Goal: Information Seeking & Learning: Check status

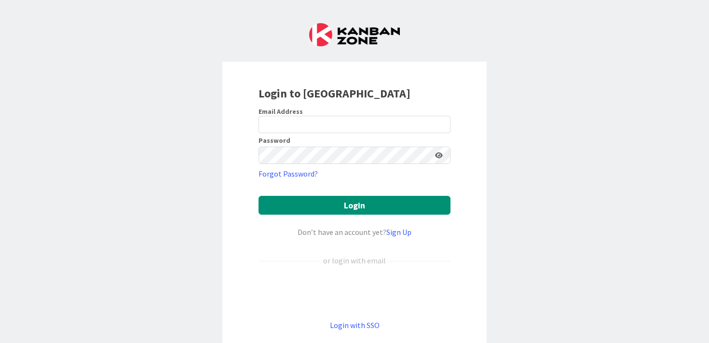
click at [358, 107] on div "Login to [GEOGRAPHIC_DATA] Email Address Password Forgot Password? Login Don’t …" at bounding box center [354, 208] width 264 height 292
click at [354, 122] on input "email" at bounding box center [355, 124] width 192 height 17
type input "[EMAIL_ADDRESS][PERSON_NAME][DOMAIN_NAME]"
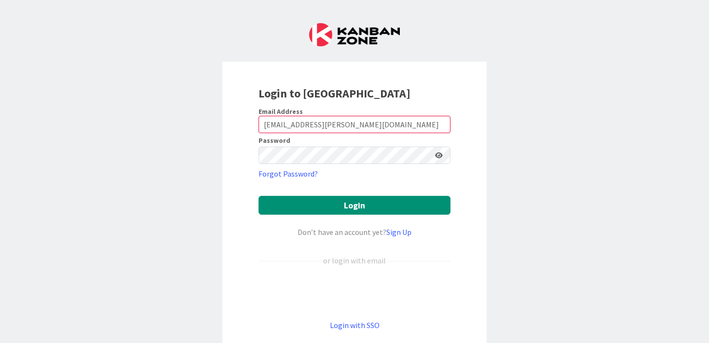
click at [359, 190] on form "Email Address [EMAIL_ADDRESS][PERSON_NAME][DOMAIN_NAME] Password Forgot Passwor…" at bounding box center [355, 219] width 192 height 224
click at [359, 194] on form "Email Address [EMAIL_ADDRESS][PERSON_NAME][DOMAIN_NAME] Password Forgot Passwor…" at bounding box center [355, 219] width 192 height 224
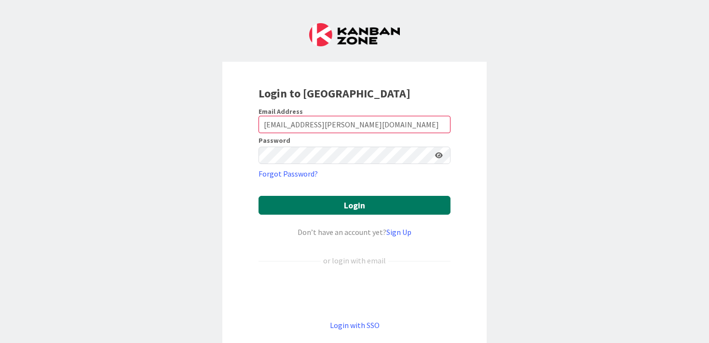
click at [361, 203] on button "Login" at bounding box center [355, 205] width 192 height 19
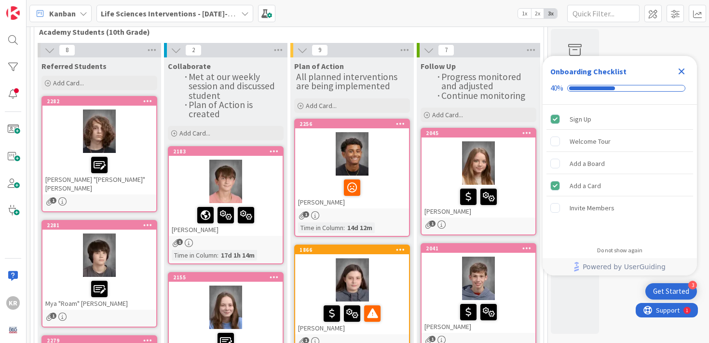
click at [687, 72] on icon "Close Checklist" at bounding box center [682, 72] width 12 height 12
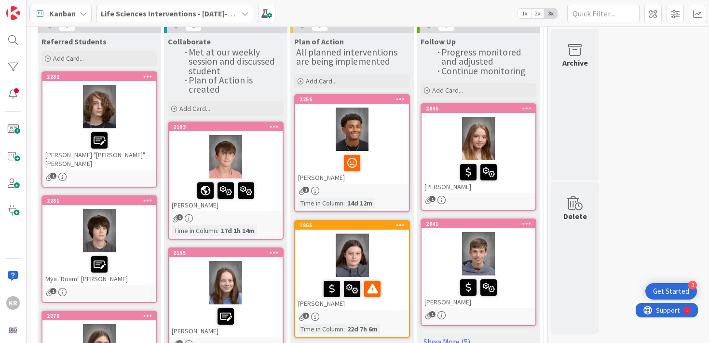
scroll to position [188, 0]
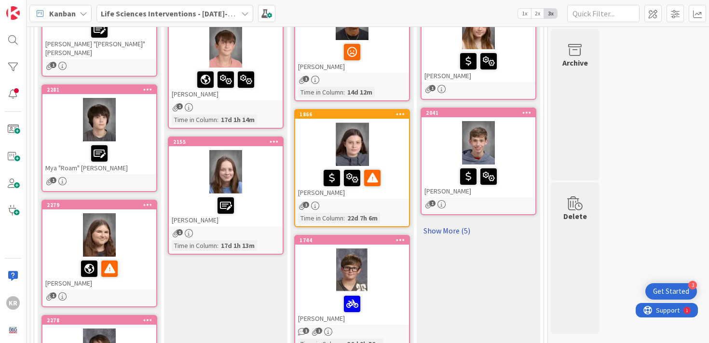
click at [454, 233] on link "Show More (5)" at bounding box center [479, 230] width 116 height 15
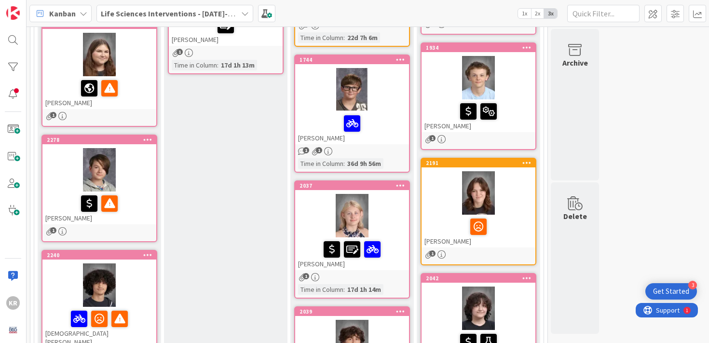
scroll to position [361, 0]
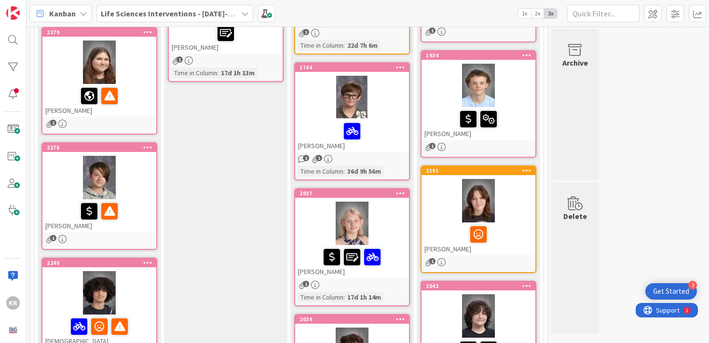
click at [388, 128] on div at bounding box center [352, 131] width 108 height 20
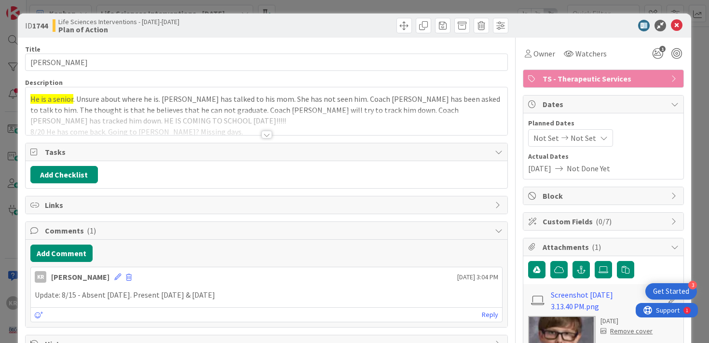
click at [187, 119] on div at bounding box center [267, 123] width 483 height 25
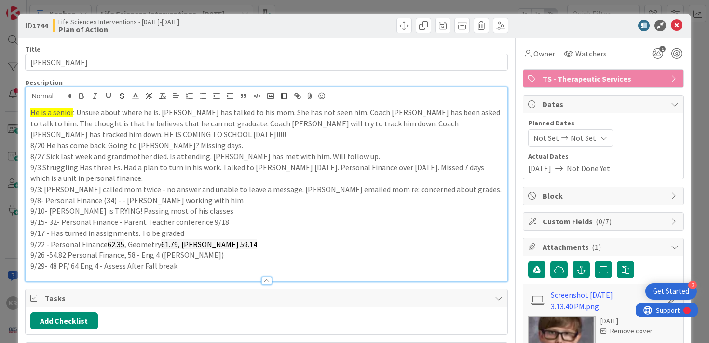
click at [215, 268] on p "9/29- 48 PF/ 64 Eng 4 - Assess After Fall break" at bounding box center [266, 266] width 473 height 11
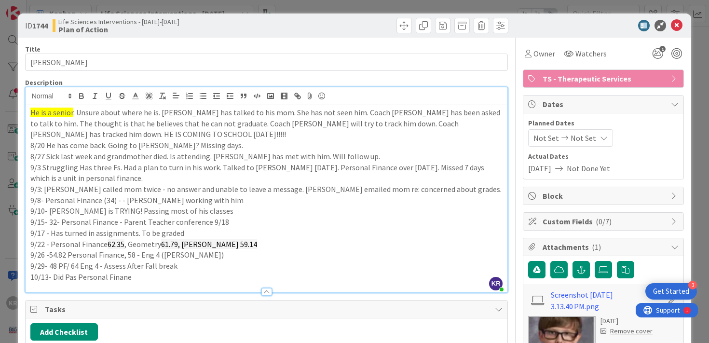
click at [125, 276] on p "10/13- Did Pas Personal Finane" at bounding box center [266, 277] width 473 height 11
click at [99, 283] on div at bounding box center [267, 287] width 483 height 10
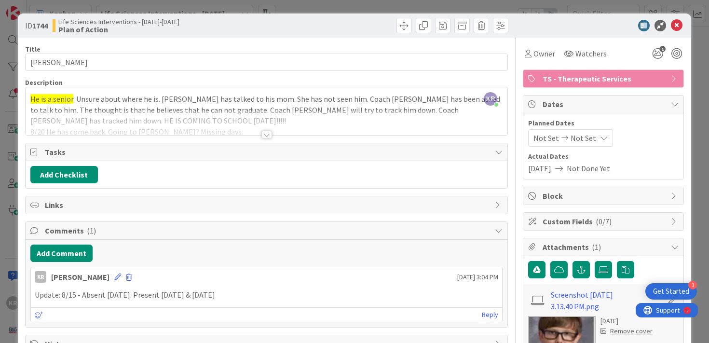
click at [99, 282] on div "KR [PERSON_NAME] [DATE] 3:04 PM" at bounding box center [267, 274] width 472 height 15
click at [87, 225] on span "Comments ( 1 )" at bounding box center [268, 231] width 446 height 12
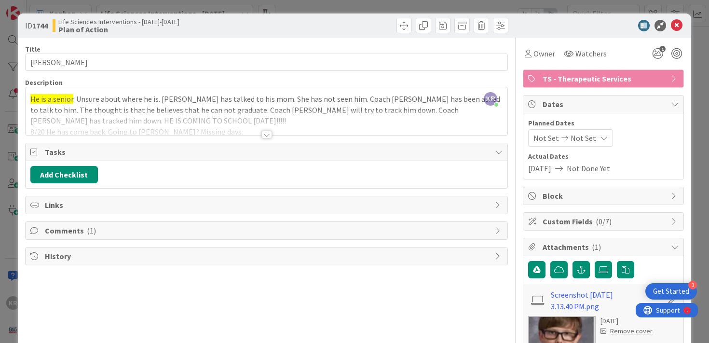
click at [83, 199] on span "Links" at bounding box center [268, 205] width 446 height 12
click at [98, 128] on div at bounding box center [267, 123] width 483 height 25
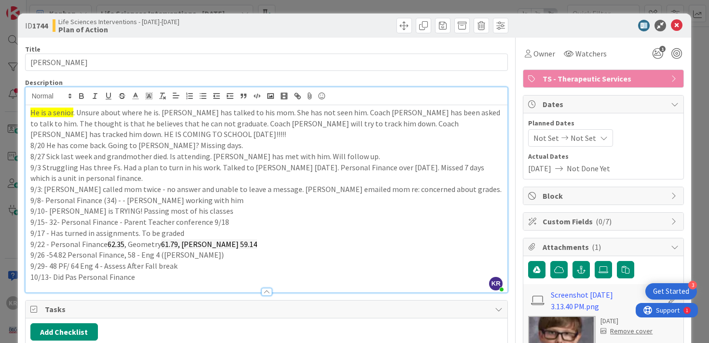
click at [109, 279] on p "10/13- Did Pas Personal Finance" at bounding box center [266, 277] width 473 height 11
click at [151, 94] on icon at bounding box center [149, 96] width 9 height 9
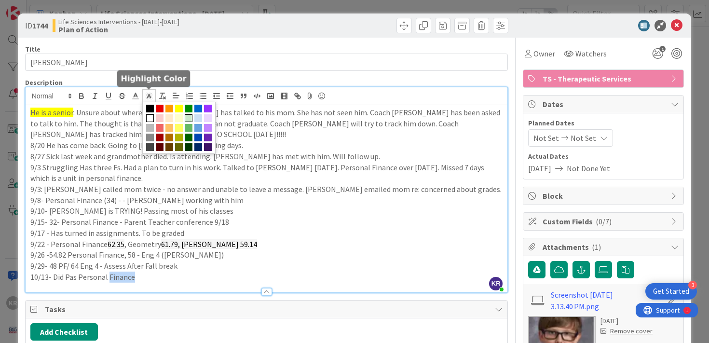
click at [191, 118] on span at bounding box center [189, 118] width 8 height 8
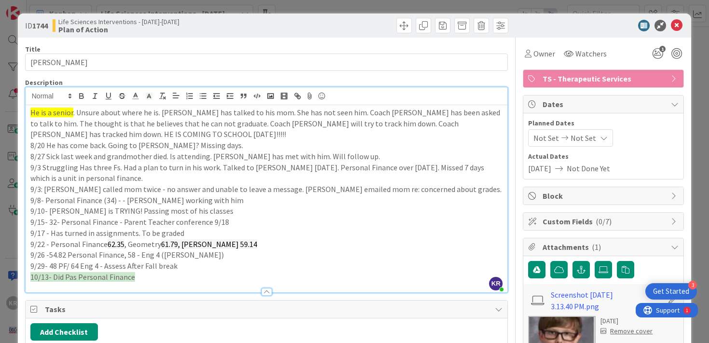
click at [183, 212] on p "9/10- [PERSON_NAME] is TRYING! Passing most of his classes" at bounding box center [266, 211] width 473 height 11
click at [656, 64] on div "Owner Watchers 1 TS - Therapeutic Services Dates Planned Dates Not Set Not Set …" at bounding box center [603, 246] width 161 height 416
click at [656, 55] on icon "1" at bounding box center [658, 53] width 17 height 17
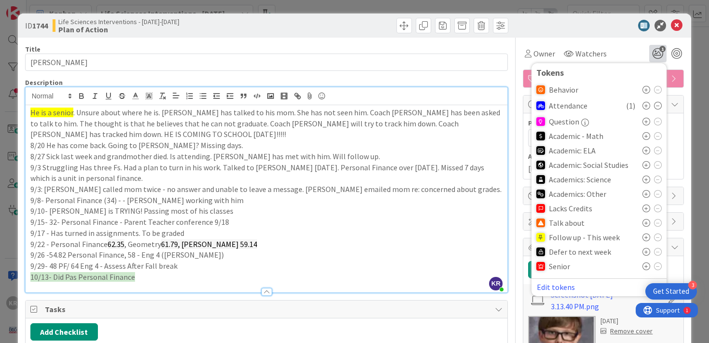
click at [647, 222] on icon at bounding box center [647, 223] width 8 height 8
click at [693, 124] on div "ID 1744 Life Sciences Interventions - [DATE]-[DATE] Plan of Action Title 11 / 1…" at bounding box center [354, 171] width 709 height 343
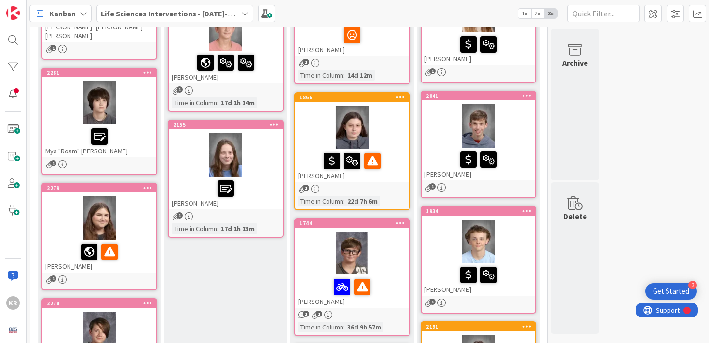
scroll to position [206, 0]
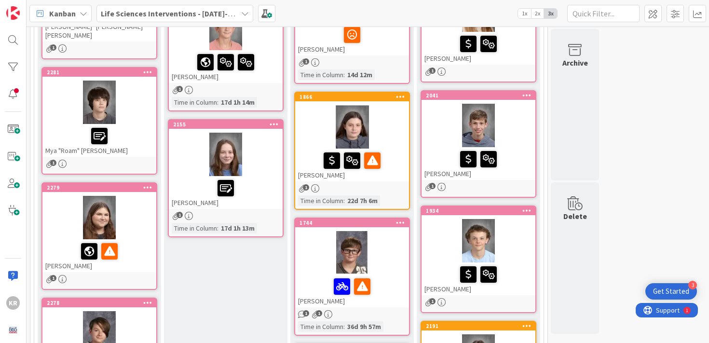
click at [389, 134] on div at bounding box center [352, 126] width 114 height 43
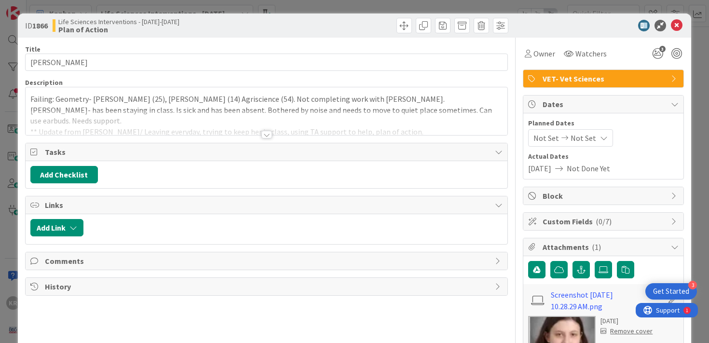
click at [269, 102] on p "Failing: Geometry- [PERSON_NAME] (25), [PERSON_NAME] (14) Agriscience (54). Not…" at bounding box center [266, 110] width 473 height 33
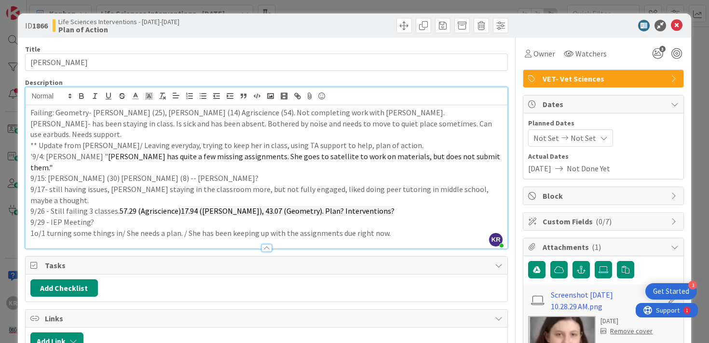
click at [396, 217] on p "9/29 - IEP Meeting?" at bounding box center [266, 222] width 473 height 11
click at [396, 228] on p "1o/1 turning some things in/ She needs a plan. / She has been keeping up with t…" at bounding box center [266, 233] width 473 height 11
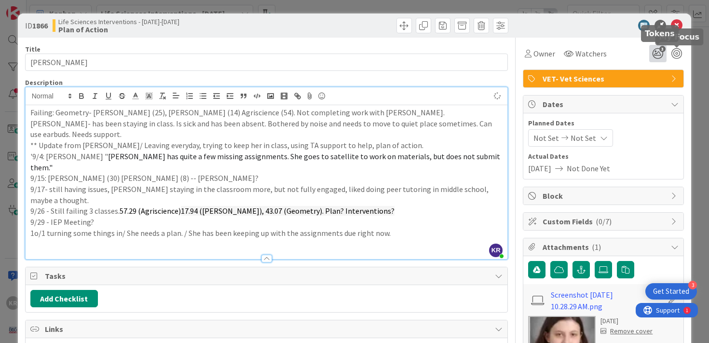
click at [660, 55] on icon "3" at bounding box center [658, 53] width 17 height 17
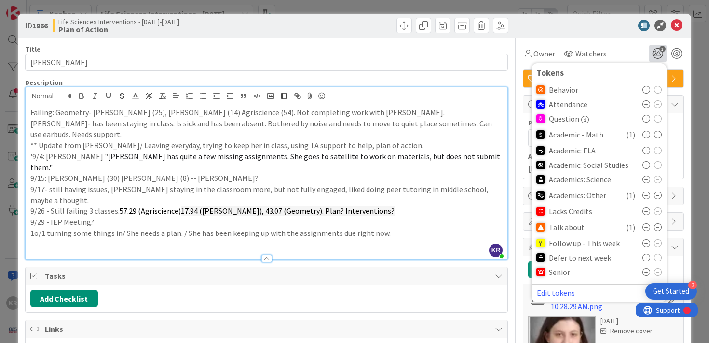
click at [661, 228] on icon at bounding box center [658, 227] width 8 height 8
click at [705, 208] on div "ID 1866 Life Sciences Interventions - [DATE]-[DATE] Plan of Action Title 11 / 1…" at bounding box center [354, 171] width 709 height 343
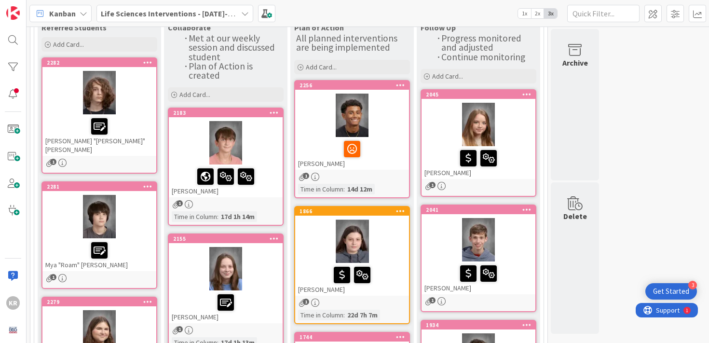
scroll to position [21, 0]
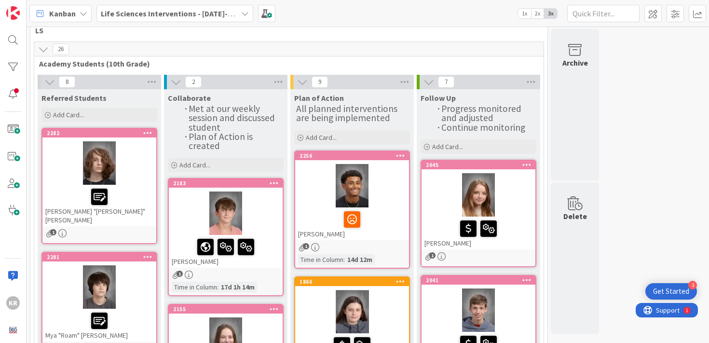
click at [135, 155] on div at bounding box center [99, 162] width 114 height 43
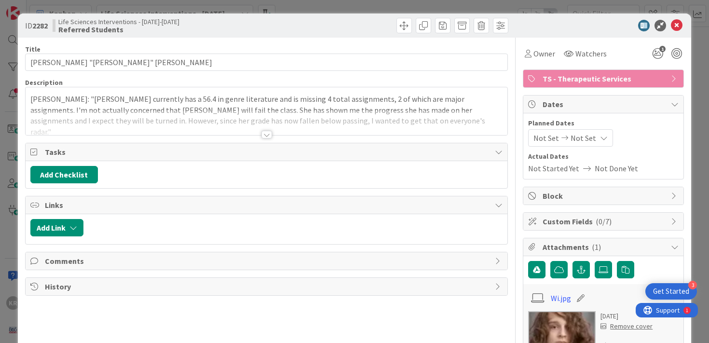
click at [179, 95] on p "[PERSON_NAME]: "[PERSON_NAME] currently has a 56.4 in genre literature and is m…" at bounding box center [266, 116] width 473 height 44
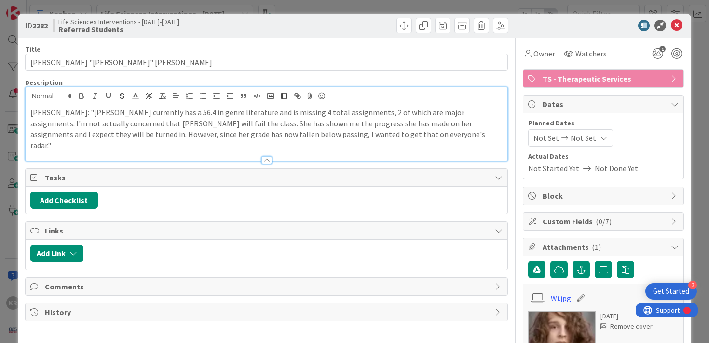
click at [4, 192] on div "ID 2282 Life Sciences Interventions - [DATE]-[DATE] Referred Students Title 25 …" at bounding box center [354, 171] width 709 height 343
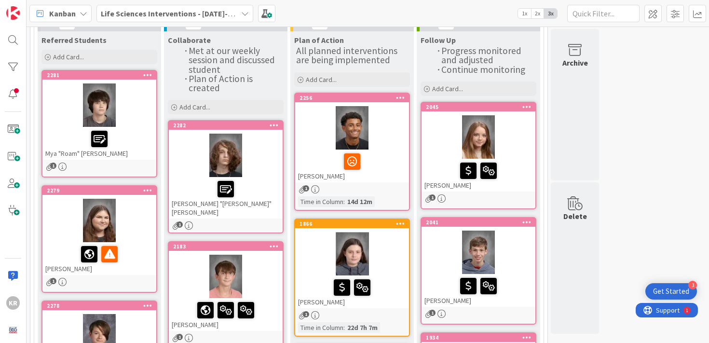
scroll to position [80, 0]
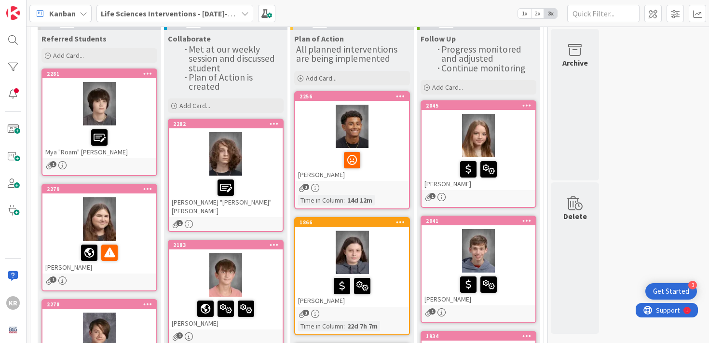
click at [136, 117] on div at bounding box center [99, 103] width 114 height 43
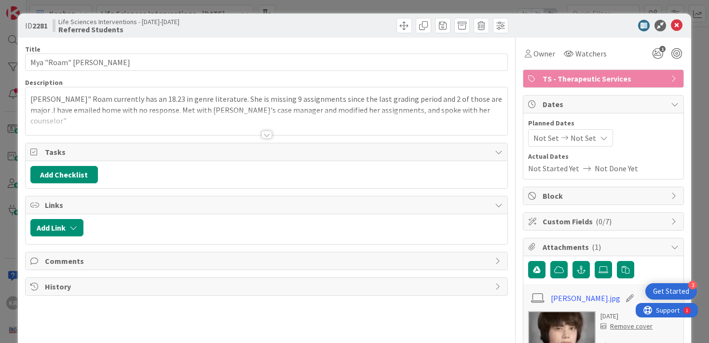
click at [68, 119] on div at bounding box center [267, 123] width 483 height 25
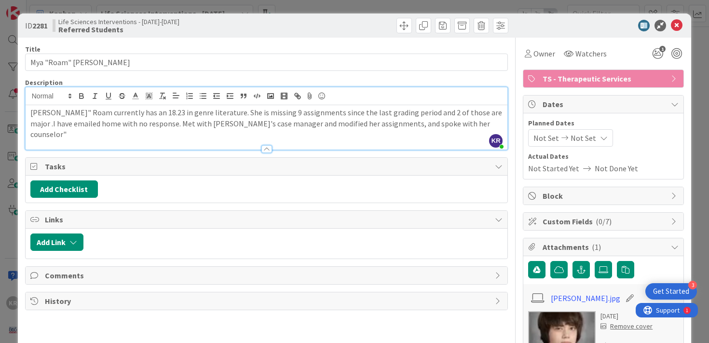
click at [5, 206] on div "ID 2281 Life Sciences Interventions - [DATE]-[DATE] Referred Students Title 20 …" at bounding box center [354, 171] width 709 height 343
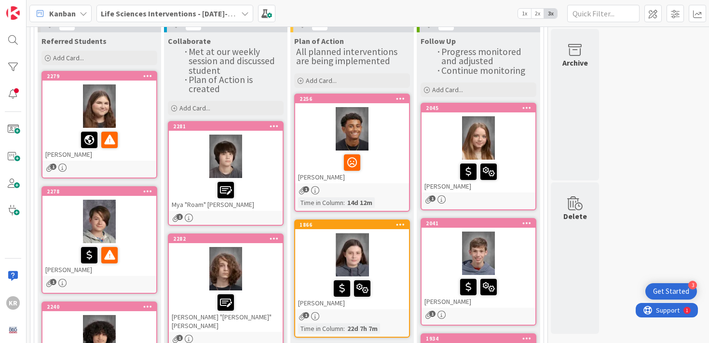
scroll to position [82, 0]
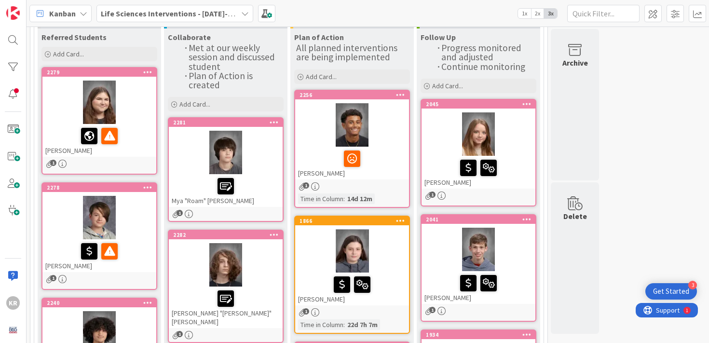
click at [198, 153] on div at bounding box center [226, 152] width 114 height 43
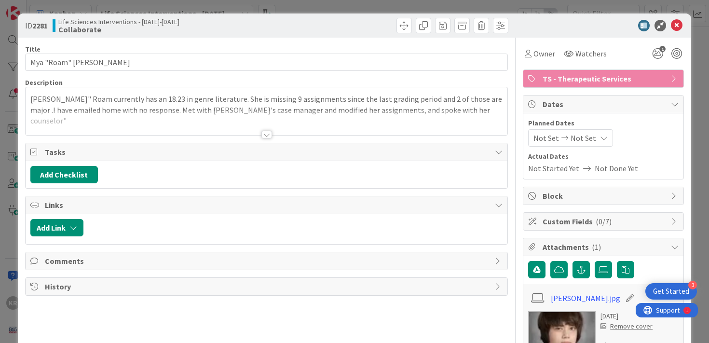
click at [323, 125] on div at bounding box center [267, 123] width 483 height 25
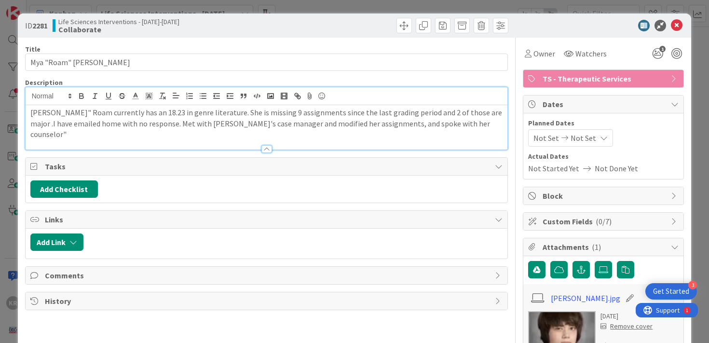
click at [431, 120] on p "[PERSON_NAME]" Roam currently has an 18.23 in genre literature. She is missing …" at bounding box center [266, 123] width 473 height 33
click at [451, 126] on p "[PERSON_NAME]" Roam currently has an 18.23 in genre literature. She is missing …" at bounding box center [266, 123] width 473 height 33
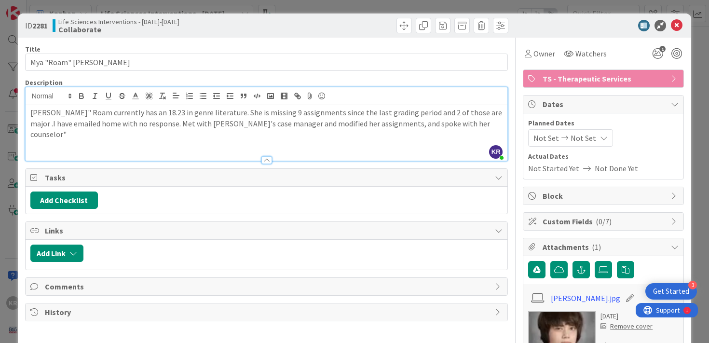
click at [13, 147] on div "ID 2281 Life Sciences Interventions - [DATE]-[DATE] Collaborate Title 20 / 128 …" at bounding box center [354, 171] width 709 height 343
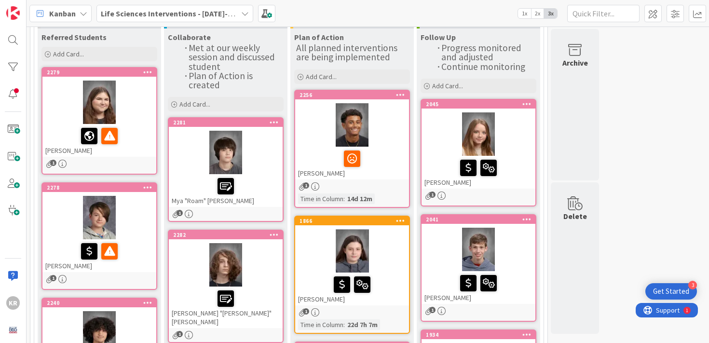
click at [278, 144] on div at bounding box center [226, 152] width 114 height 43
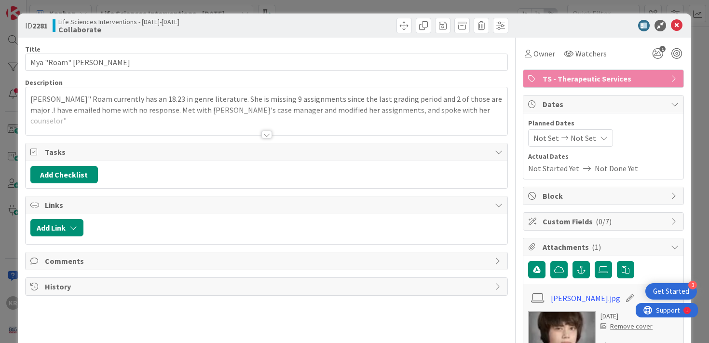
click at [442, 111] on div at bounding box center [267, 123] width 483 height 25
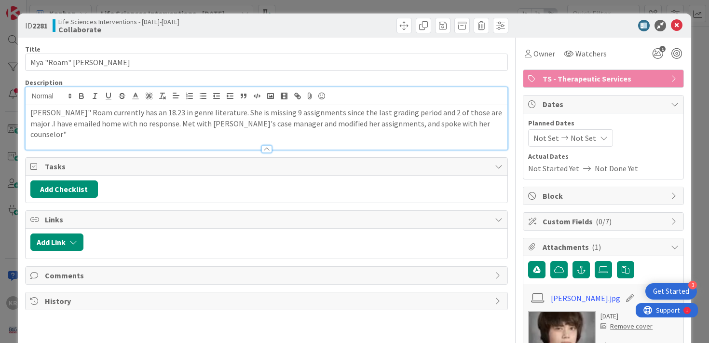
click at [447, 124] on p "[PERSON_NAME]" Roam currently has an 18.23 in genre literature. She is missing …" at bounding box center [266, 123] width 473 height 33
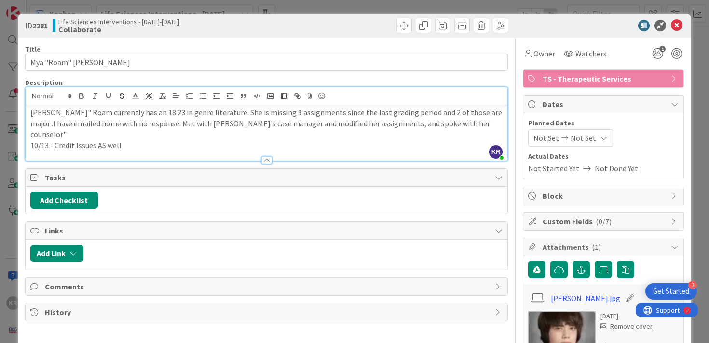
click at [103, 140] on p "10/13 - Credit Issues AS well" at bounding box center [266, 145] width 473 height 11
click at [148, 140] on p "10/13 - Credit Issues as well" at bounding box center [266, 145] width 473 height 11
click at [16, 198] on div "ID 2281 Life Sciences Interventions - [DATE]-[DATE] Collaborate Title 20 / 128 …" at bounding box center [354, 171] width 709 height 343
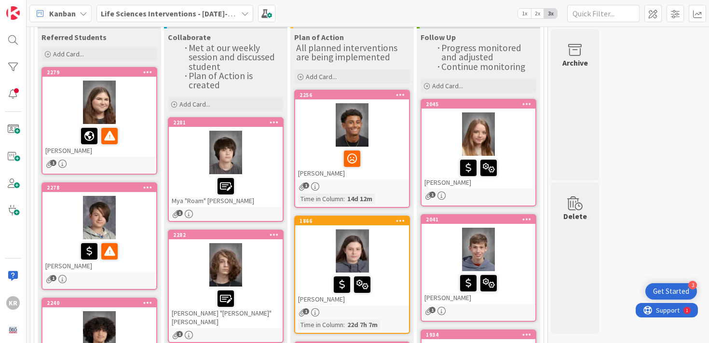
scroll to position [119, 0]
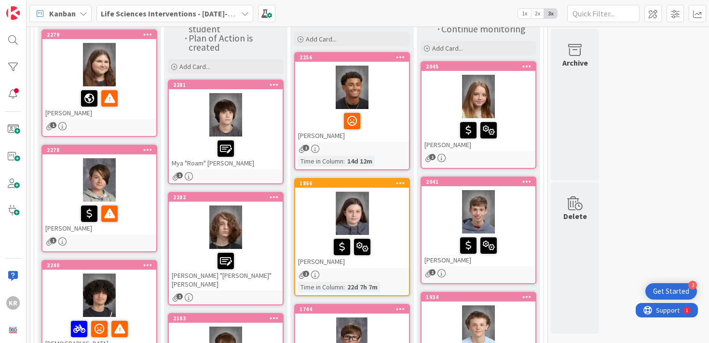
click at [136, 73] on div at bounding box center [99, 64] width 114 height 43
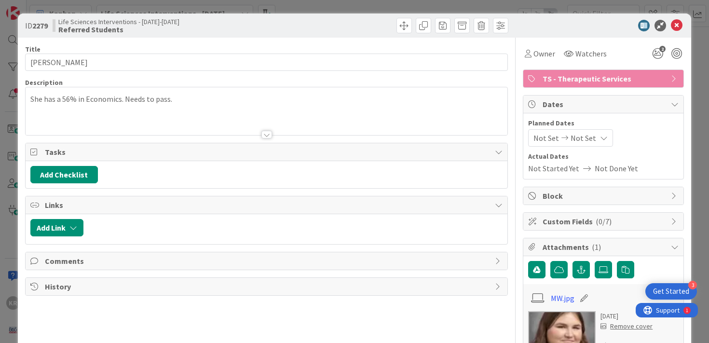
click at [171, 113] on div at bounding box center [267, 123] width 483 height 25
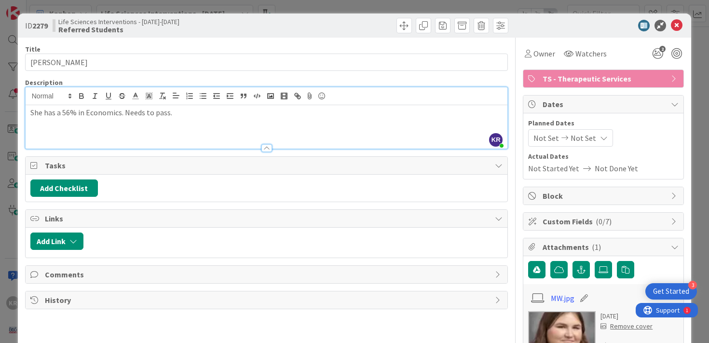
click at [197, 127] on div "She has a 56% in Economics. Needs to pass." at bounding box center [267, 126] width 483 height 43
click at [659, 54] on icon "2" at bounding box center [658, 53] width 17 height 17
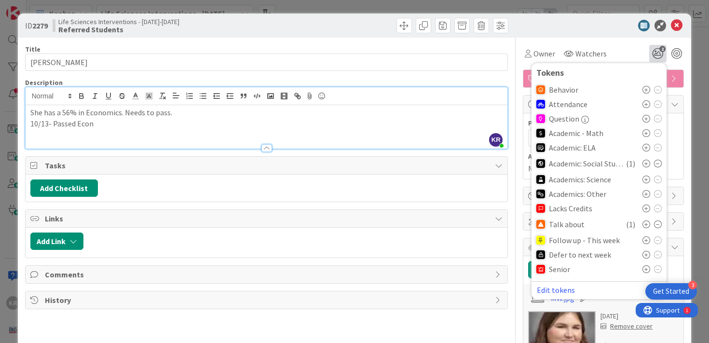
click at [663, 224] on div "Tokens Behavior Attendance Question Academic - Math Academic: ELA Academic: Soc…" at bounding box center [599, 181] width 135 height 236
click at [657, 163] on icon at bounding box center [658, 164] width 8 height 8
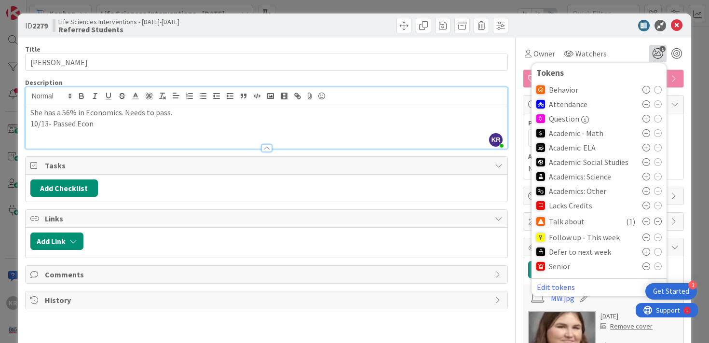
click at [657, 223] on icon at bounding box center [658, 222] width 8 height 8
click at [346, 122] on p "10/13- Passed Econ" at bounding box center [266, 123] width 473 height 11
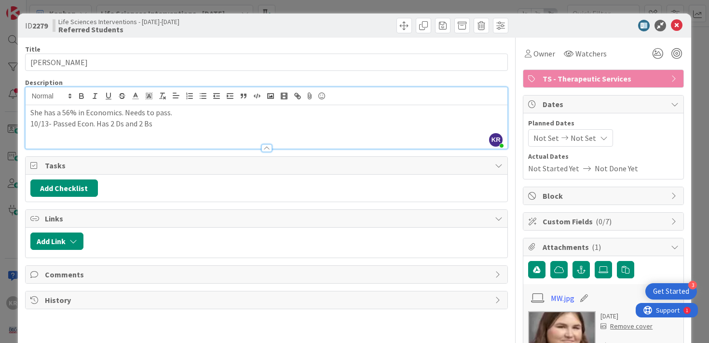
click at [16, 113] on div "ID 2279 Life Sciences Interventions - [DATE]-[DATE] Referred Students Title 16 …" at bounding box center [354, 171] width 709 height 343
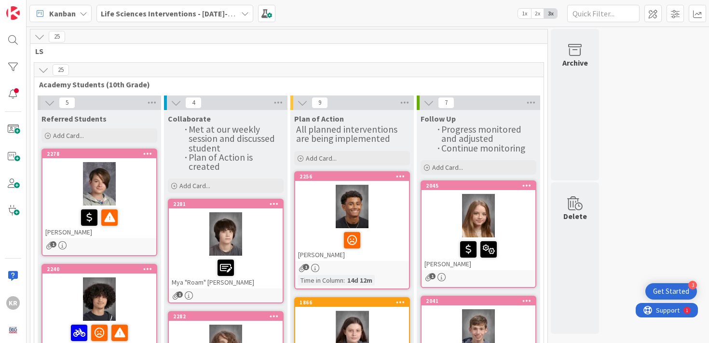
click at [144, 195] on div at bounding box center [99, 183] width 114 height 43
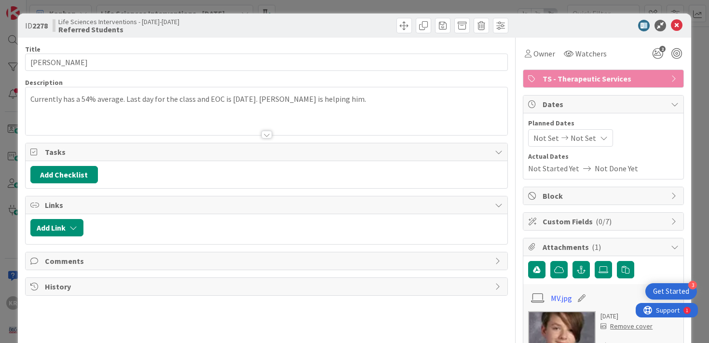
click at [202, 107] on div "Currently has a 54% average. Last day for the class and EOC is [DATE]. [PERSON_…" at bounding box center [267, 113] width 483 height 43
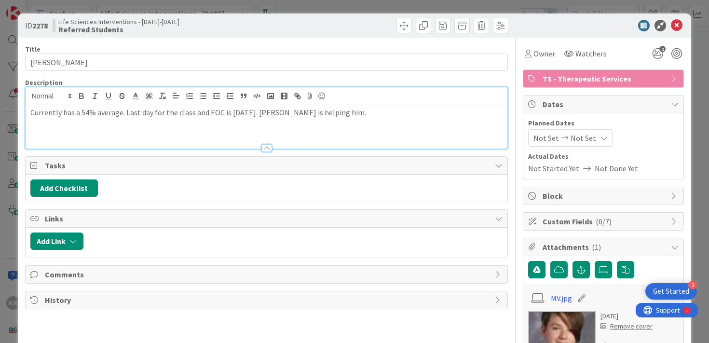
click at [372, 120] on div "Currently has a 54% average. Last day for the class and EOC is [DATE]. [PERSON_…" at bounding box center [267, 126] width 483 height 43
click at [661, 53] on icon "2" at bounding box center [658, 53] width 17 height 17
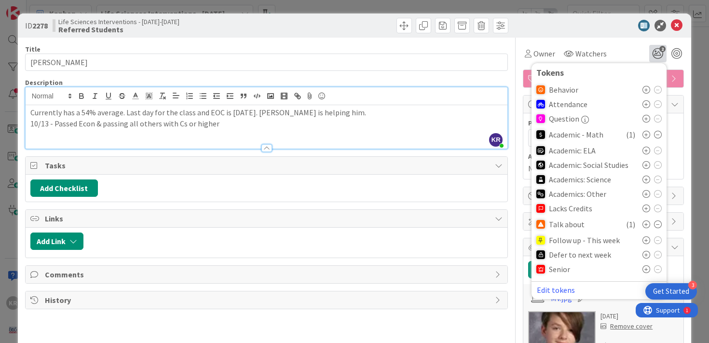
click at [653, 134] on div at bounding box center [652, 135] width 19 height 8
click at [656, 134] on icon at bounding box center [658, 135] width 8 height 8
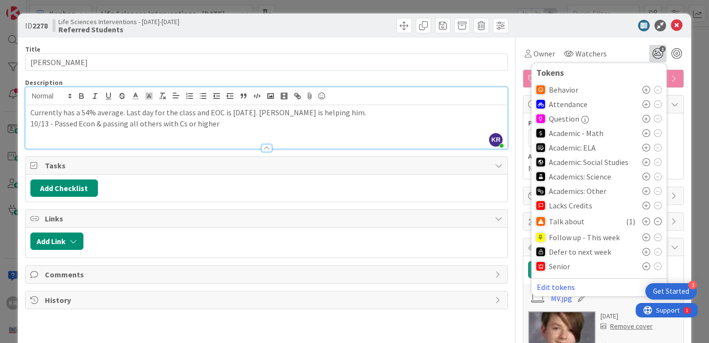
click at [659, 220] on icon at bounding box center [658, 222] width 8 height 8
click at [508, 37] on div "ID 2278 Life Sciences Interventions - [DATE]-[DATE] Referred Students" at bounding box center [355, 26] width 674 height 24
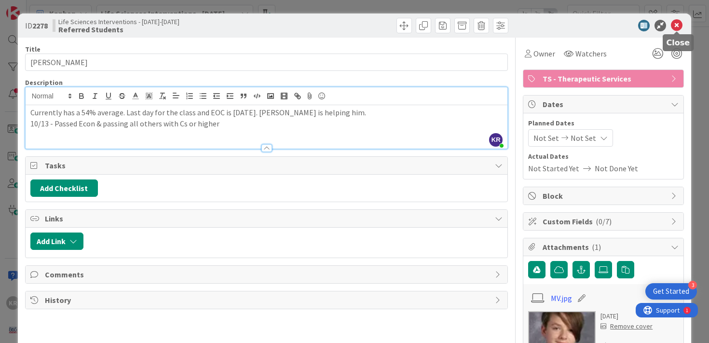
click at [677, 21] on icon at bounding box center [677, 26] width 12 height 12
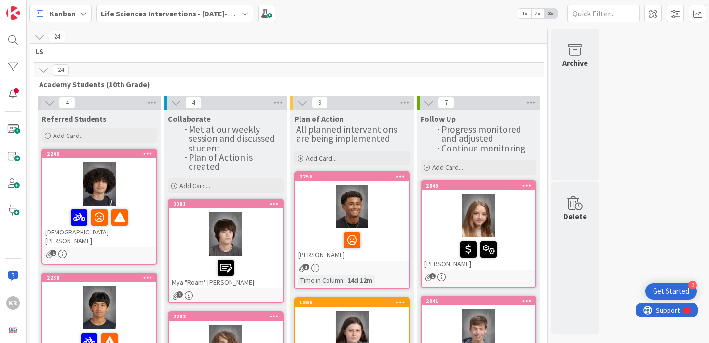
click at [133, 195] on div at bounding box center [99, 183] width 114 height 43
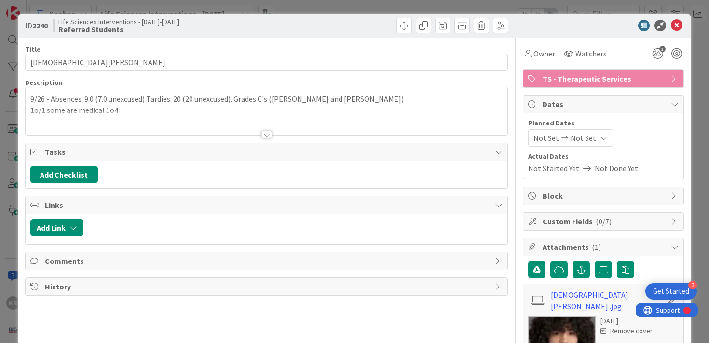
click at [266, 120] on div at bounding box center [267, 123] width 483 height 25
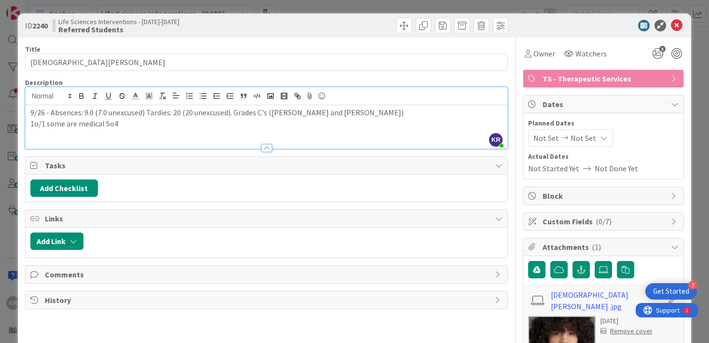
click at [266, 120] on p "1o/1 some are medical 5o4" at bounding box center [266, 123] width 473 height 11
click at [255, 137] on div "9/26 - Absences: 9.0 (7.0 unexcused) Tardies: 20 (20 unexcused). Grades C's ([P…" at bounding box center [267, 126] width 483 height 43
click at [7, 195] on div "ID 2240 Life Sciences Interventions - [DATE]-[DATE] Referred Students Title 16 …" at bounding box center [354, 171] width 709 height 343
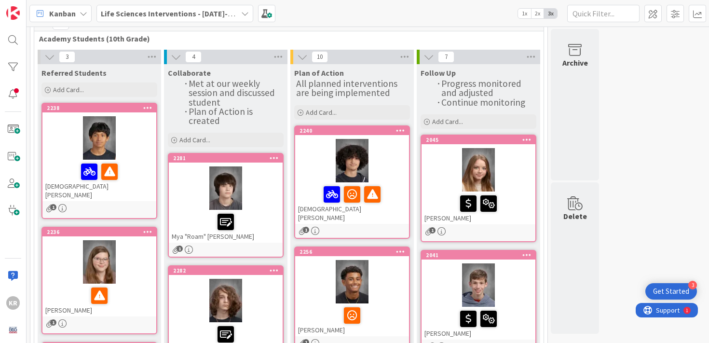
scroll to position [55, 0]
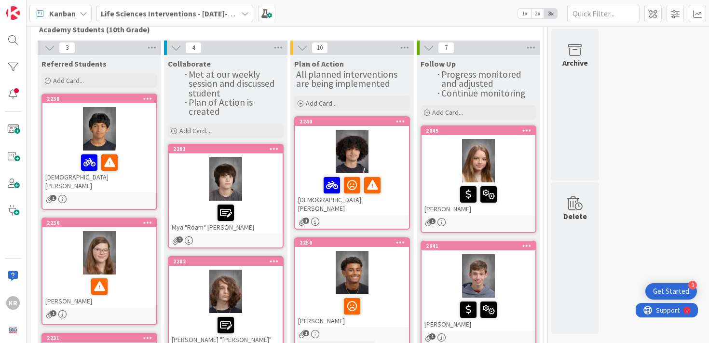
click at [117, 137] on div at bounding box center [99, 128] width 114 height 43
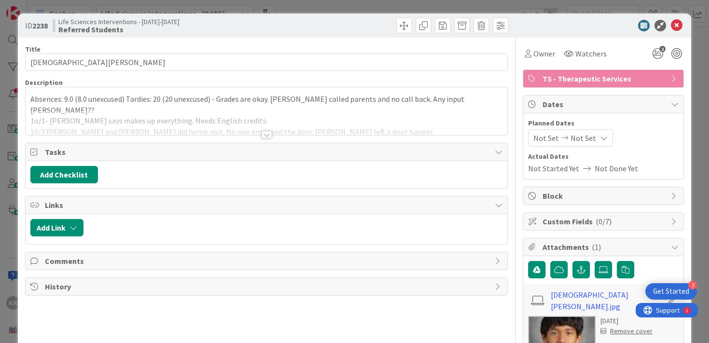
click at [166, 129] on div at bounding box center [267, 123] width 483 height 25
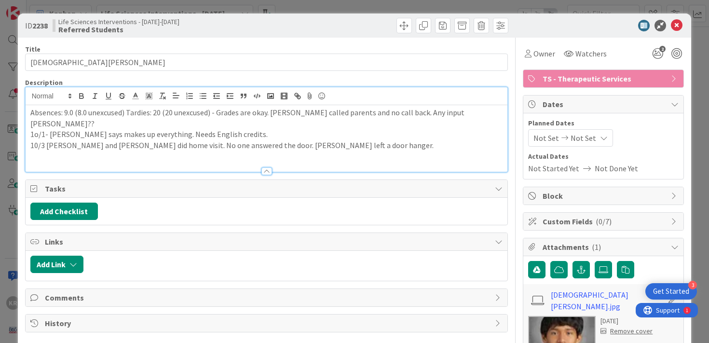
click at [377, 140] on p "10/3 [PERSON_NAME] and [PERSON_NAME] did home visit. No one answered the door. …" at bounding box center [266, 145] width 473 height 11
click at [39, 129] on p "1o/1- [PERSON_NAME] says makes up everything. Needs English credits." at bounding box center [266, 134] width 473 height 11
click at [364, 151] on p at bounding box center [266, 156] width 473 height 11
click at [363, 151] on p at bounding box center [266, 156] width 473 height 11
click at [355, 140] on p "10/3 [PERSON_NAME] and [PERSON_NAME] did home visit. No one answered the door. …" at bounding box center [266, 145] width 473 height 11
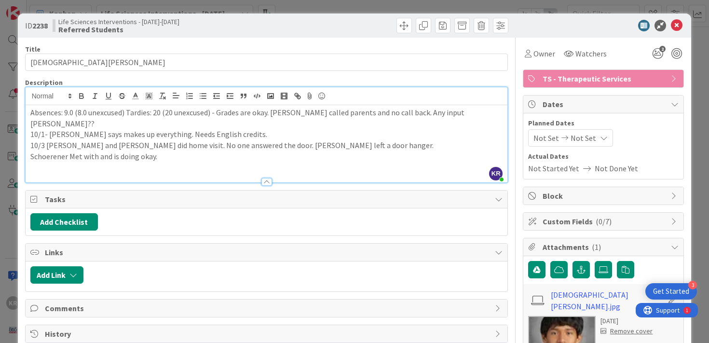
click at [56, 151] on p "Schoerener Met with and is doing okay." at bounding box center [266, 156] width 473 height 11
click at [171, 162] on p at bounding box center [266, 167] width 473 height 11
click at [57, 151] on p "Schoerener Met with and is doing okay." at bounding box center [266, 156] width 473 height 11
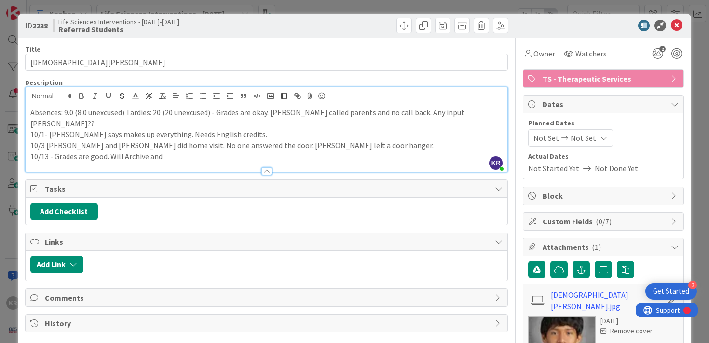
click at [182, 151] on p "10/13 - Grades are good. Will Archive and" at bounding box center [266, 156] width 473 height 11
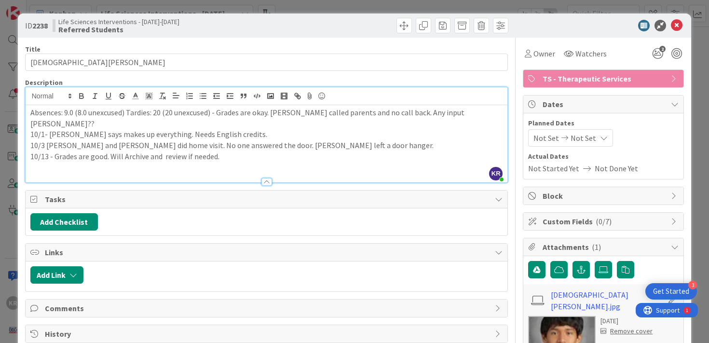
click at [7, 180] on div "ID 2238 Life Sciences Interventions - [DATE]-[DATE] Referred Students Title 15 …" at bounding box center [354, 171] width 709 height 343
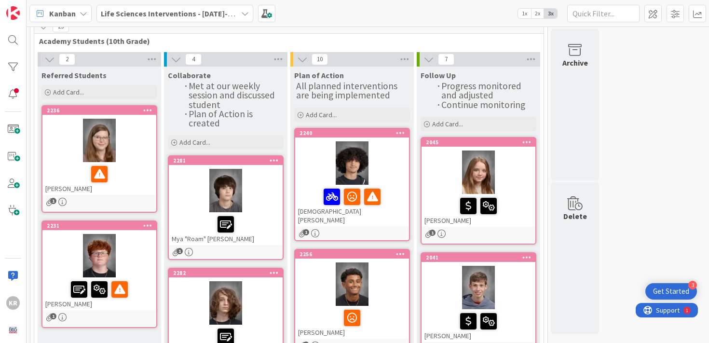
scroll to position [51, 0]
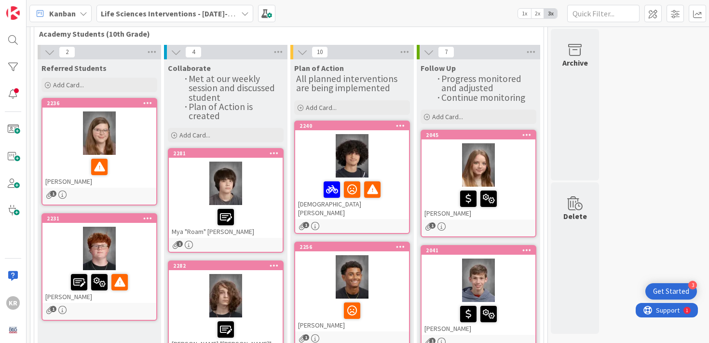
click at [141, 175] on div at bounding box center [99, 167] width 108 height 20
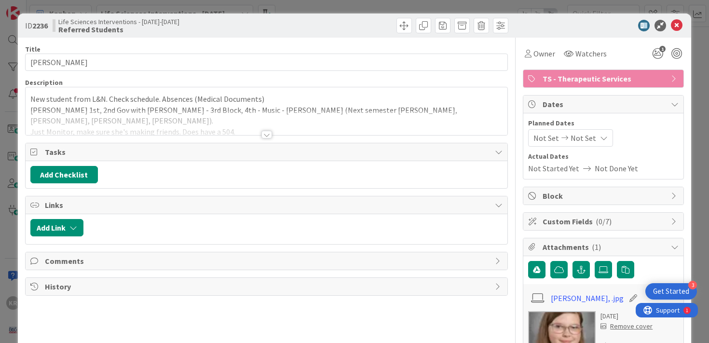
click at [215, 97] on p "New student from L&N. Check schedule. Absences (Medical Documents)" at bounding box center [266, 99] width 473 height 11
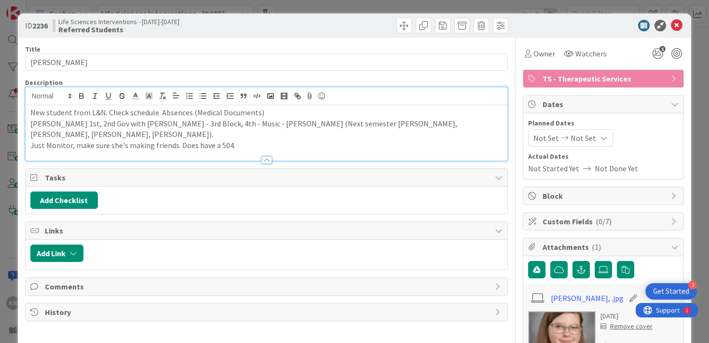
click at [241, 140] on p "Just Monitor, make sure she's making friends. Does have a 504." at bounding box center [266, 145] width 473 height 11
click at [17, 186] on div "ID 2236 Life Sciences Interventions - [DATE]-[DATE] Referred Students Title 16 …" at bounding box center [354, 171] width 709 height 343
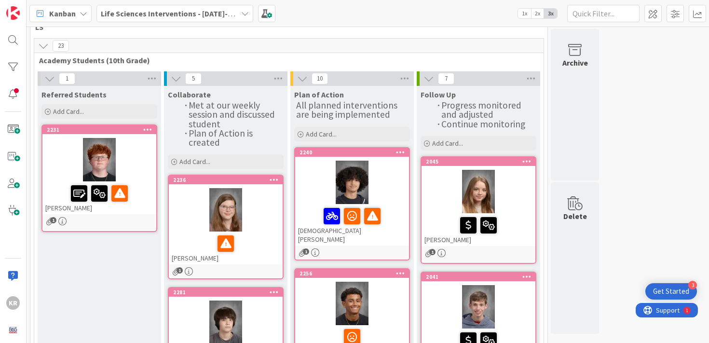
scroll to position [26, 0]
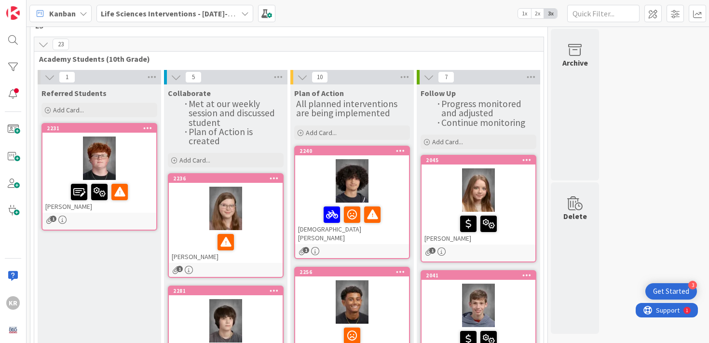
click at [246, 232] on div at bounding box center [226, 242] width 108 height 20
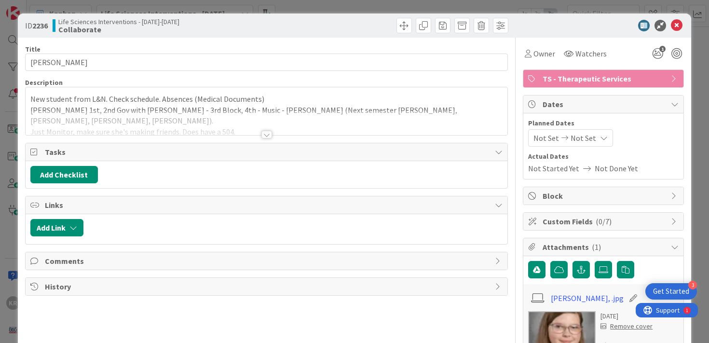
click at [214, 119] on div at bounding box center [267, 123] width 483 height 25
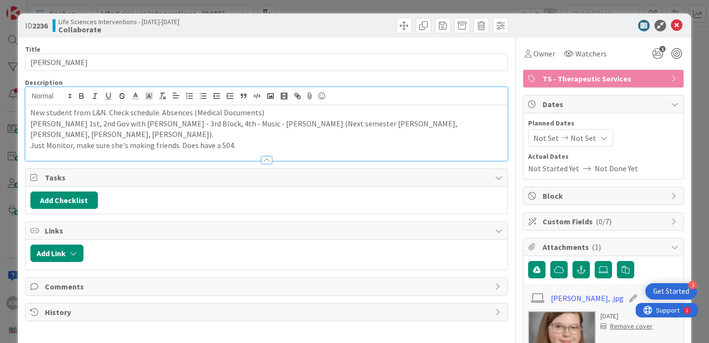
click at [277, 140] on p "Just Monitor, make sure she's making friends. Does have a 504." at bounding box center [266, 145] width 473 height 11
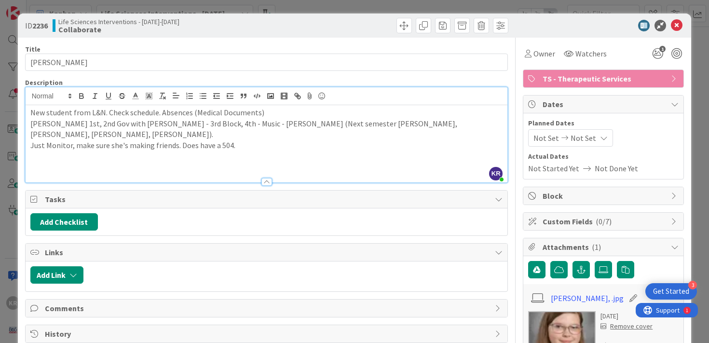
click at [47, 140] on p "Just Monitor, make sure she's making friends. Does have a 504." at bounding box center [266, 145] width 473 height 11
click at [47, 151] on p at bounding box center [266, 156] width 473 height 11
click at [8, 263] on div "ID 2236 Life Sciences Interventions - [DATE]-[DATE] Collaborate Title 16 / 128 …" at bounding box center [354, 171] width 709 height 343
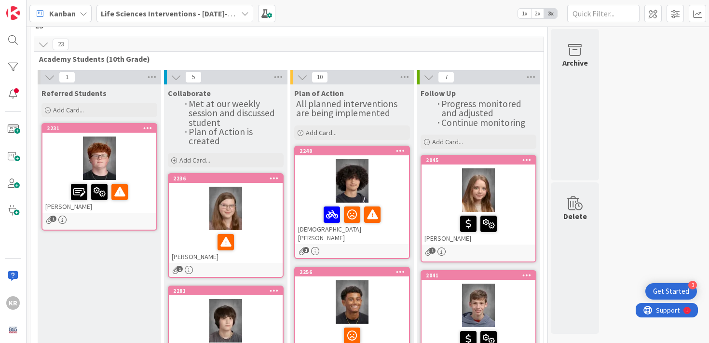
click at [137, 169] on div at bounding box center [99, 158] width 114 height 43
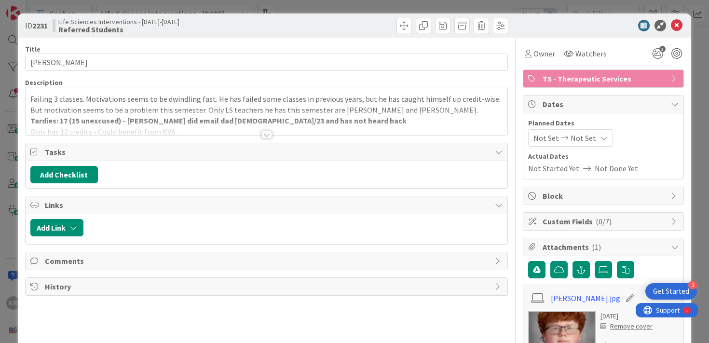
click at [214, 116] on div at bounding box center [267, 123] width 483 height 25
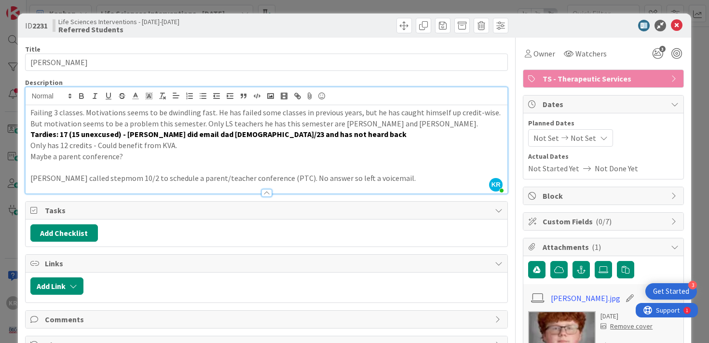
click at [367, 178] on p "[PERSON_NAME] called stepmom 10/2 to schedule a parent/teacher conference (PTC)…" at bounding box center [266, 178] width 473 height 11
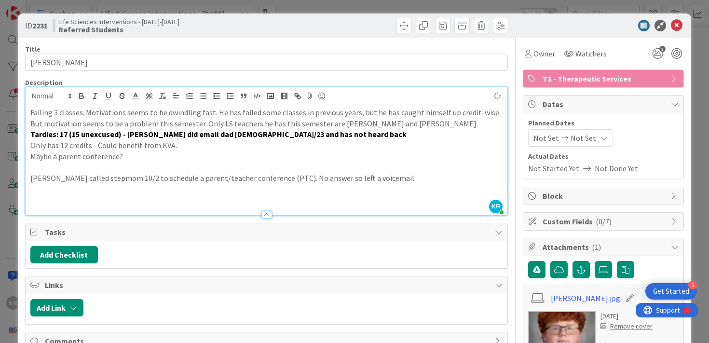
click at [29, 179] on div "Failing 3 classes. Motivations seems to be dwindling fast. He has failed some c…" at bounding box center [267, 160] width 483 height 110
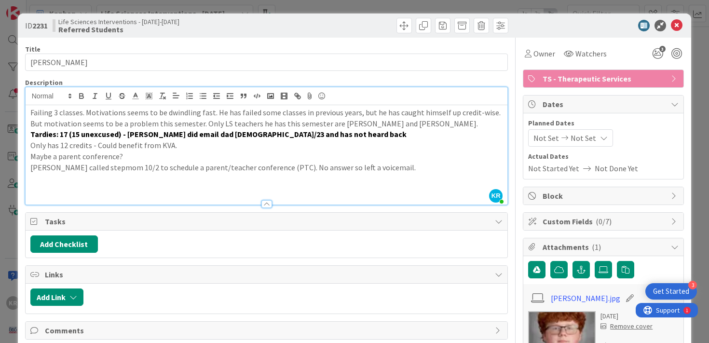
click at [385, 166] on p "[PERSON_NAME] called stepmom 10/2 to schedule a parent/teacher conference (PTC)…" at bounding box center [266, 167] width 473 height 11
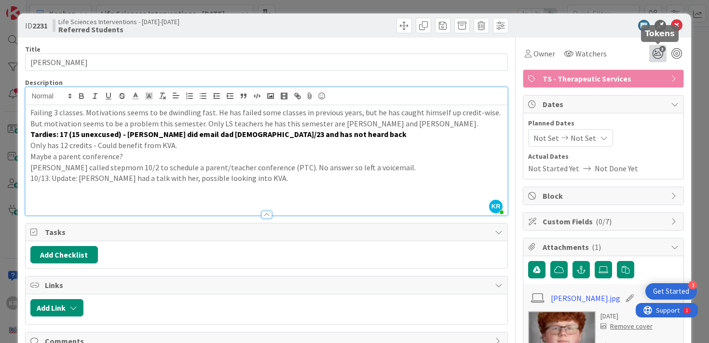
click at [657, 52] on icon "3" at bounding box center [658, 53] width 17 height 17
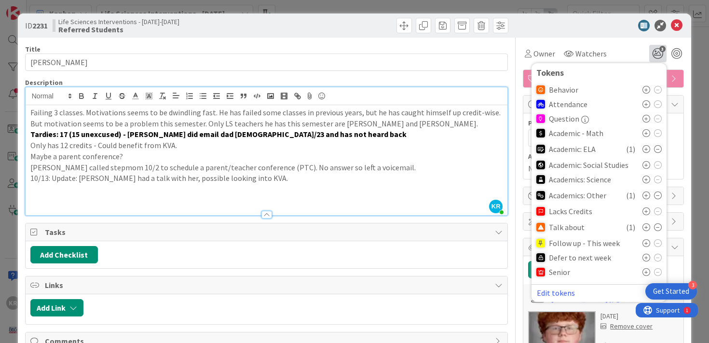
click at [397, 178] on p "10/13: Update: [PERSON_NAME] had a talk with her, possible looking into KVA." at bounding box center [266, 178] width 473 height 11
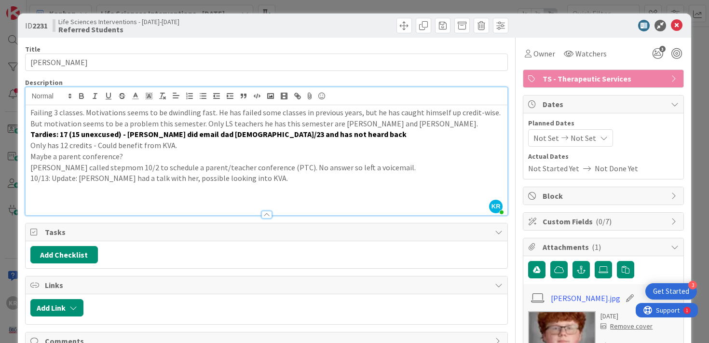
click at [1, 234] on div "ID 2231 Life Sciences Interventions - [DATE]-[DATE] Referred Students Title 17 …" at bounding box center [354, 171] width 709 height 343
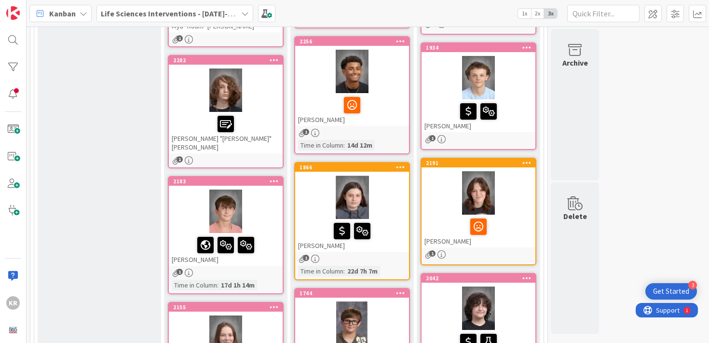
scroll to position [378, 0]
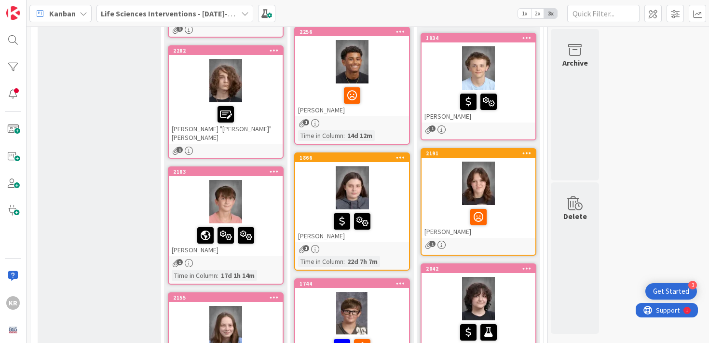
click at [273, 192] on div at bounding box center [226, 201] width 114 height 43
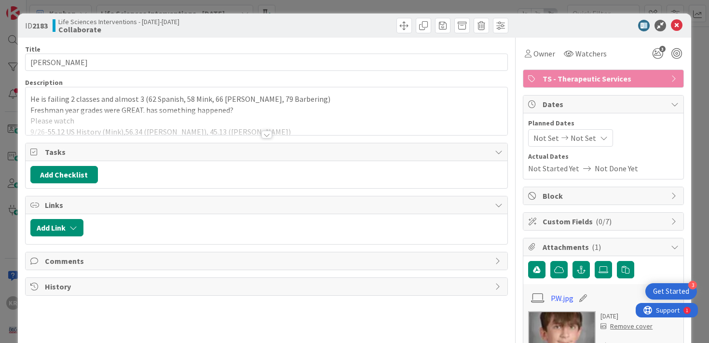
click at [199, 121] on div at bounding box center [267, 123] width 483 height 25
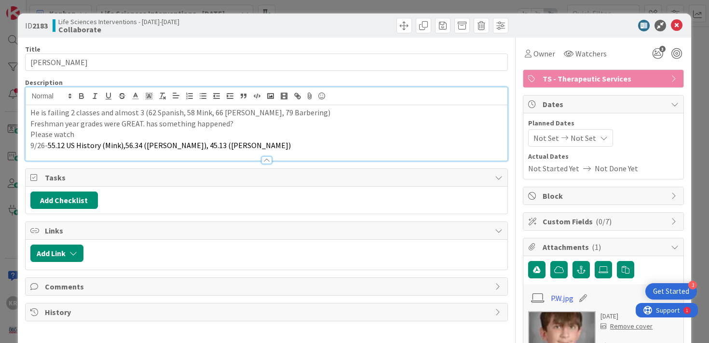
click at [238, 151] on div at bounding box center [267, 156] width 483 height 10
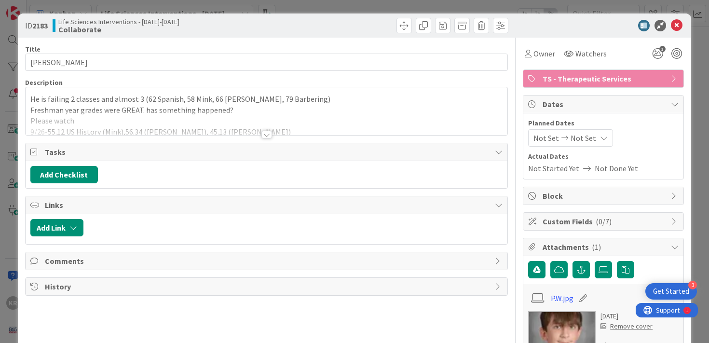
click at [231, 132] on div at bounding box center [267, 123] width 483 height 25
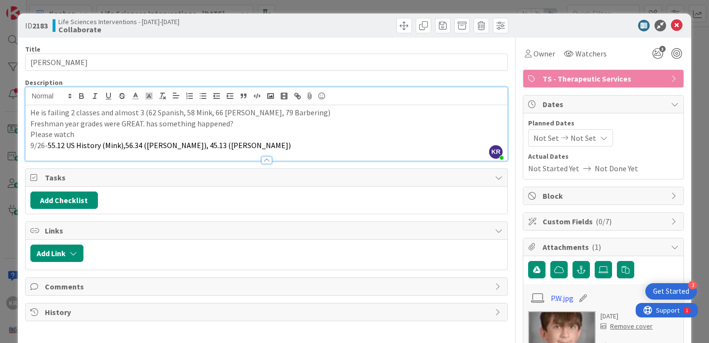
click at [215, 148] on p "9/26- 55.12 US History (Mink), 56.34 ([PERSON_NAME]), 45.13 ([PERSON_NAME])" at bounding box center [266, 145] width 473 height 11
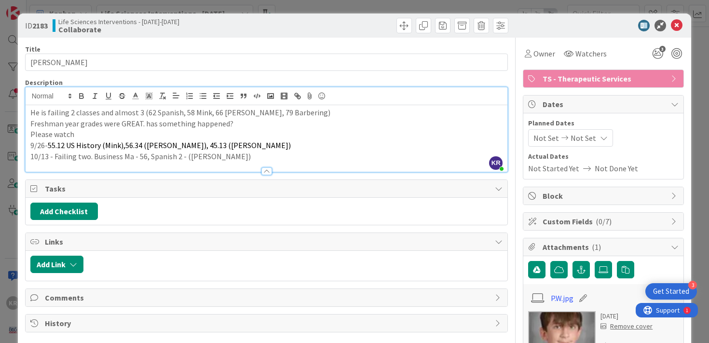
click at [12, 192] on div "ID 2183 Life Sciences Interventions - [DATE]-[DATE] Collaborate Title 13 / 128 …" at bounding box center [354, 171] width 709 height 343
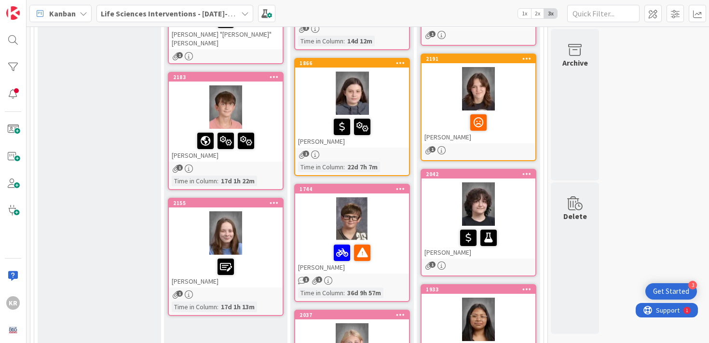
click at [260, 233] on div at bounding box center [226, 232] width 114 height 43
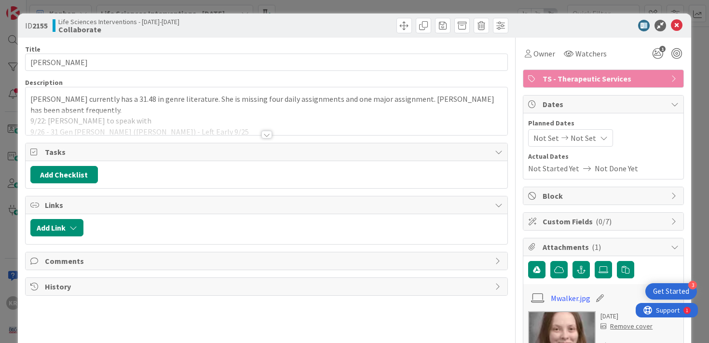
click at [214, 109] on p "[PERSON_NAME] currently has a 31.48 in genre literature. She is missing four da…" at bounding box center [266, 105] width 473 height 22
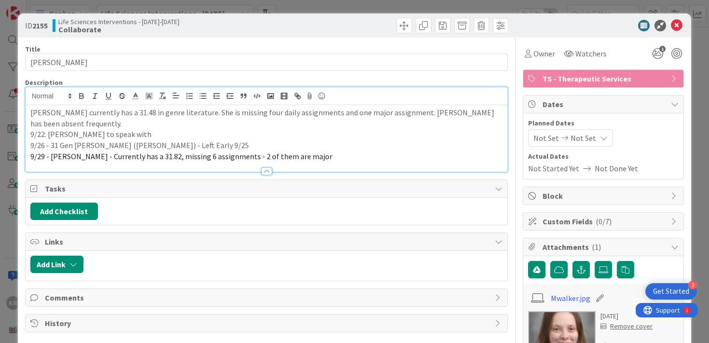
click at [313, 163] on div at bounding box center [267, 167] width 483 height 10
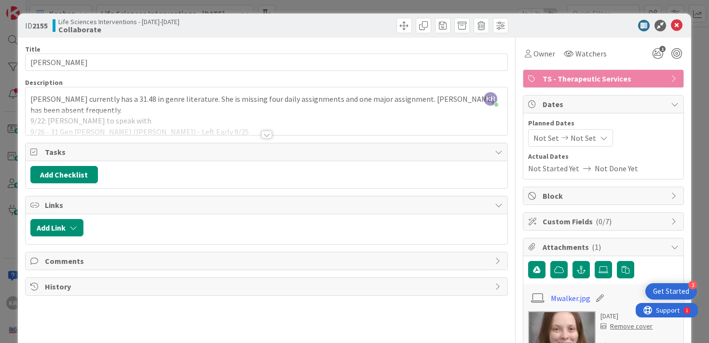
click at [277, 127] on div at bounding box center [267, 123] width 483 height 25
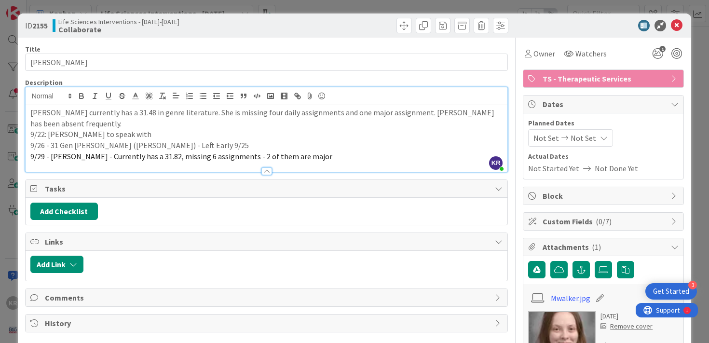
click at [313, 160] on p "9/29 - [PERSON_NAME] - Currently has a 31.82, missing 6 assignments - 2 of them…" at bounding box center [266, 156] width 473 height 11
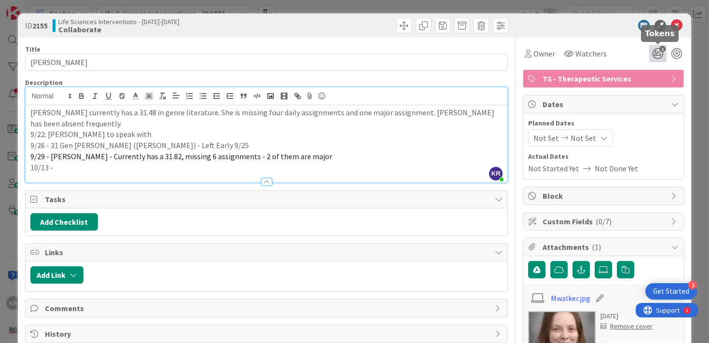
click at [660, 50] on icon "1" at bounding box center [658, 53] width 17 height 17
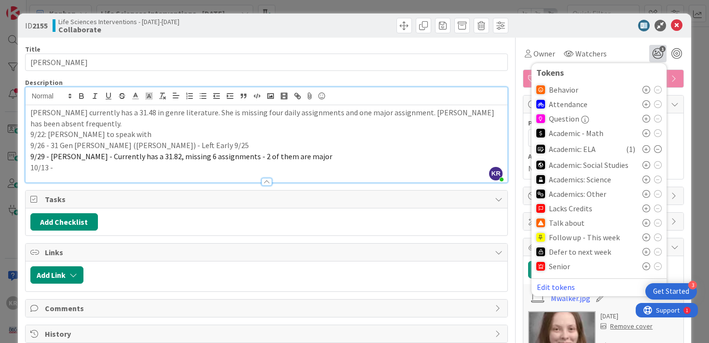
click at [311, 180] on div at bounding box center [267, 177] width 483 height 10
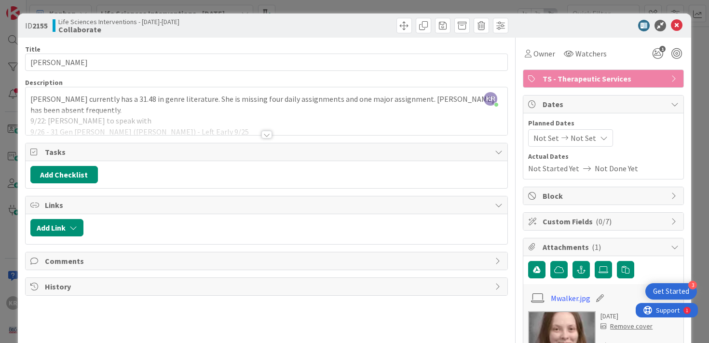
click at [282, 123] on div at bounding box center [267, 123] width 483 height 25
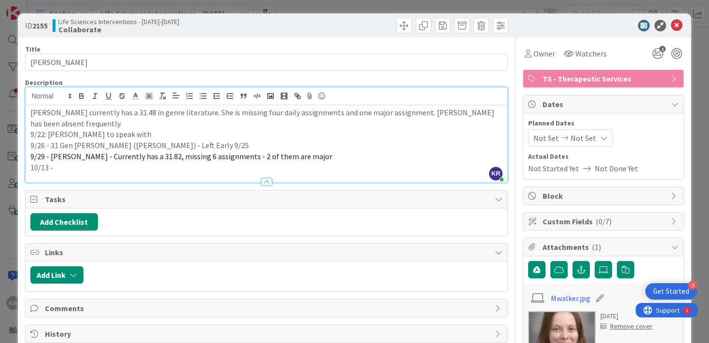
click at [141, 166] on p "10/13 -" at bounding box center [266, 167] width 473 height 11
click at [8, 281] on div "ID 2155 Life Sciences Interventions - [DATE]-[DATE] Collaborate Title 13 / 128 …" at bounding box center [354, 171] width 709 height 343
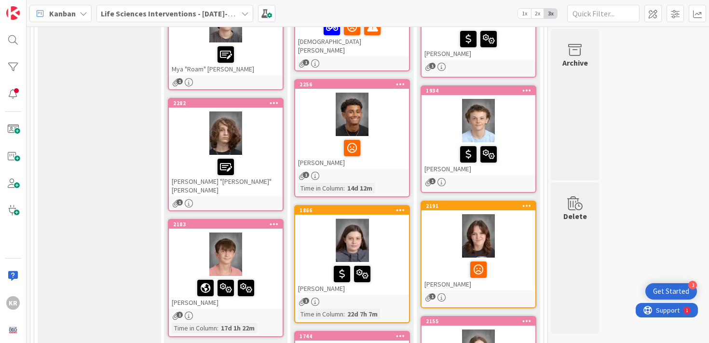
scroll to position [338, 0]
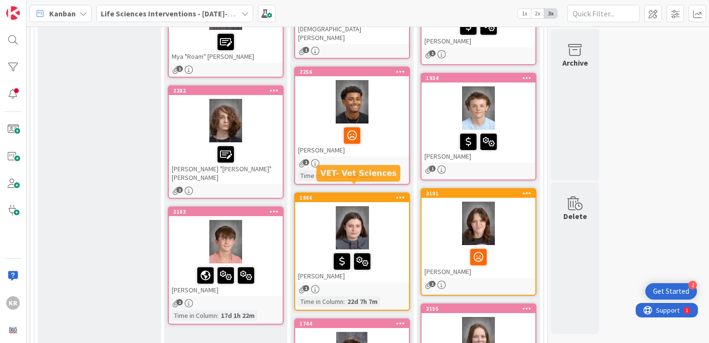
click at [390, 125] on div at bounding box center [352, 135] width 108 height 20
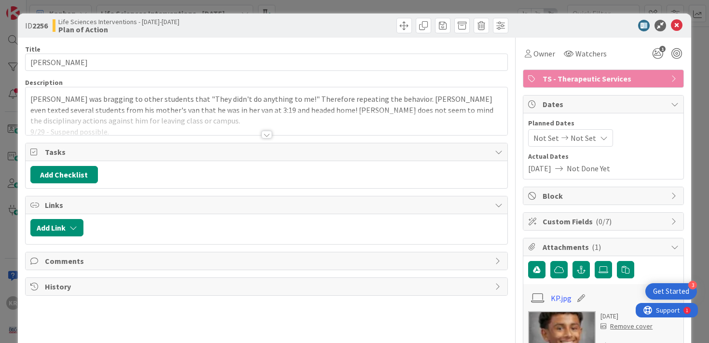
click at [239, 128] on div at bounding box center [267, 123] width 483 height 25
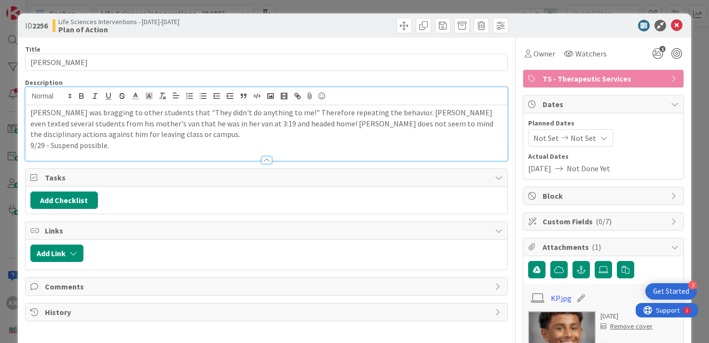
click at [188, 147] on p "9/29 - Suspend possible." at bounding box center [266, 145] width 473 height 11
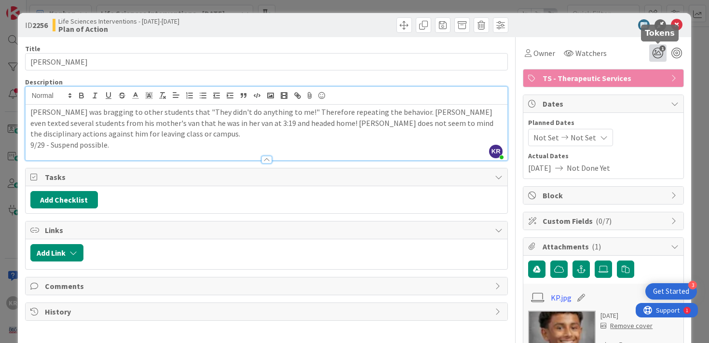
click at [653, 55] on icon "1" at bounding box center [658, 52] width 17 height 17
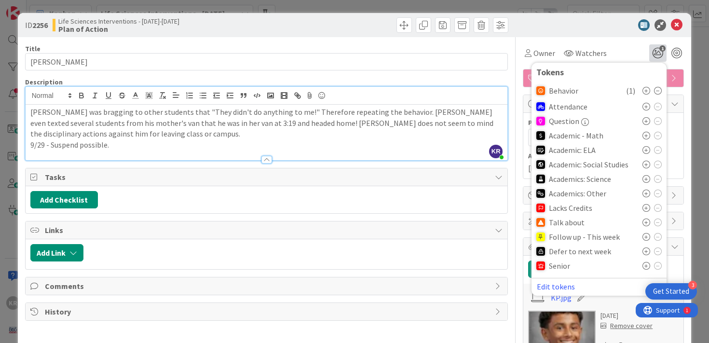
click at [5, 134] on div "ID 2256 Life Sciences Interventions - [DATE]-[DATE] Plan of Action Title 12 / 1…" at bounding box center [354, 171] width 709 height 343
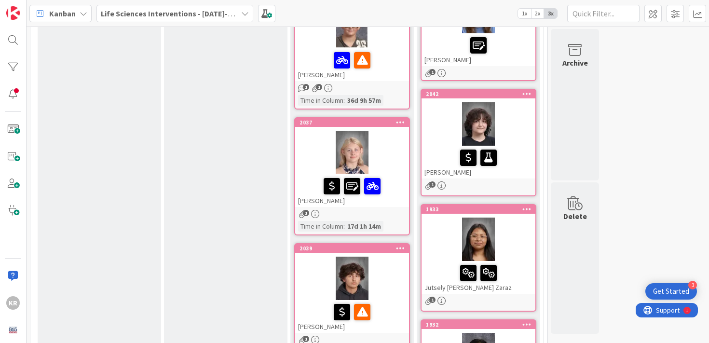
scroll to position [667, 0]
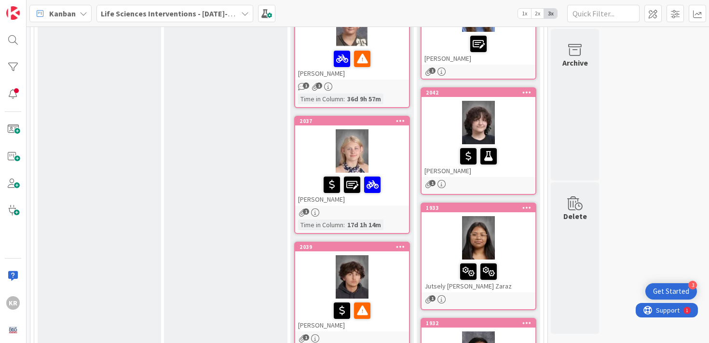
click at [396, 173] on div "[PERSON_NAME]" at bounding box center [352, 189] width 114 height 33
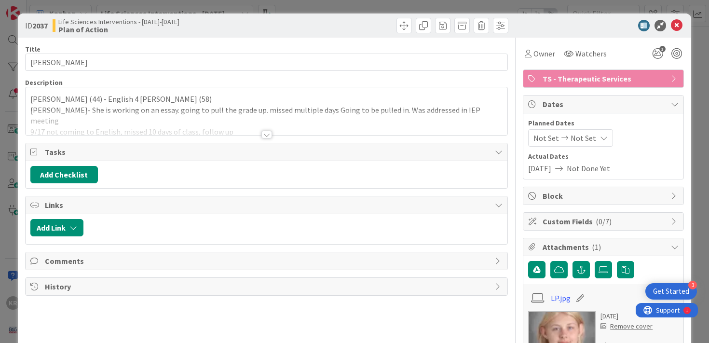
click at [303, 125] on div at bounding box center [267, 123] width 483 height 25
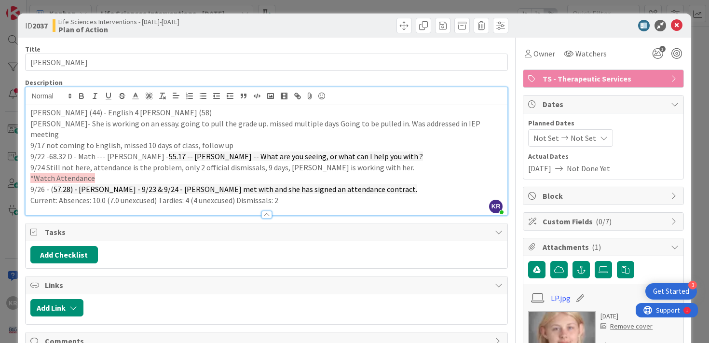
click at [310, 195] on p "Current: Absences: 10.0 (7.0 unexcused) Tardies: 4 (4 unexcused) Dismissals: 2" at bounding box center [266, 200] width 473 height 11
click at [665, 48] on span "3" at bounding box center [663, 49] width 6 height 6
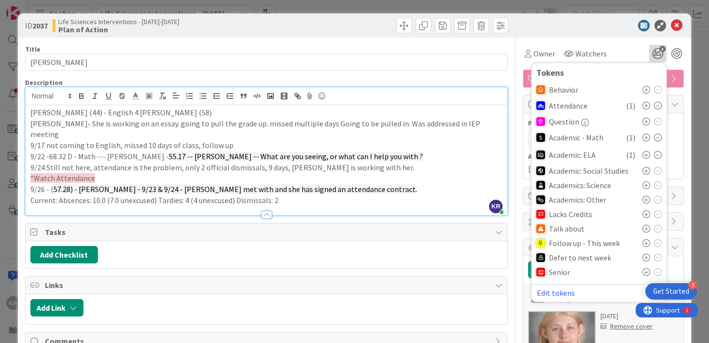
click at [676, 23] on icon at bounding box center [677, 26] width 12 height 12
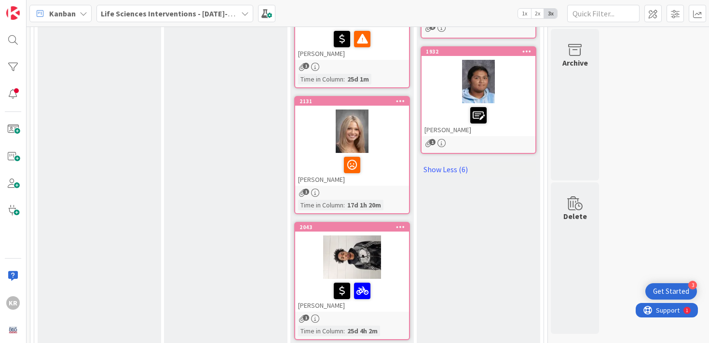
scroll to position [834, 0]
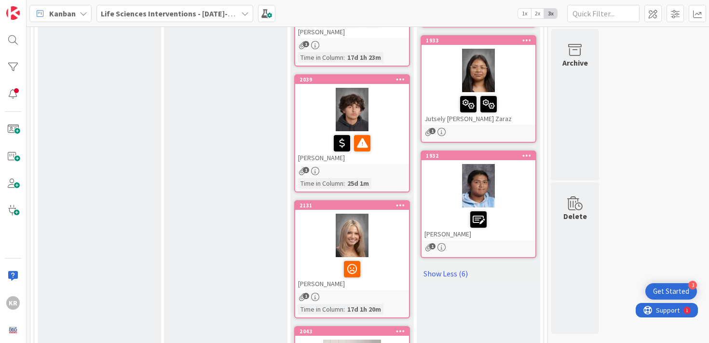
click at [384, 133] on div at bounding box center [352, 143] width 108 height 20
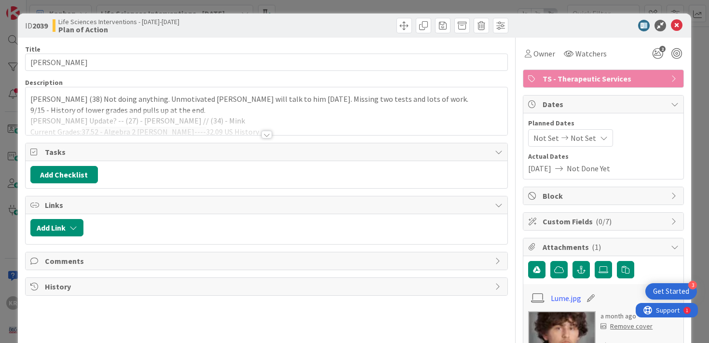
click at [290, 115] on div at bounding box center [267, 123] width 483 height 25
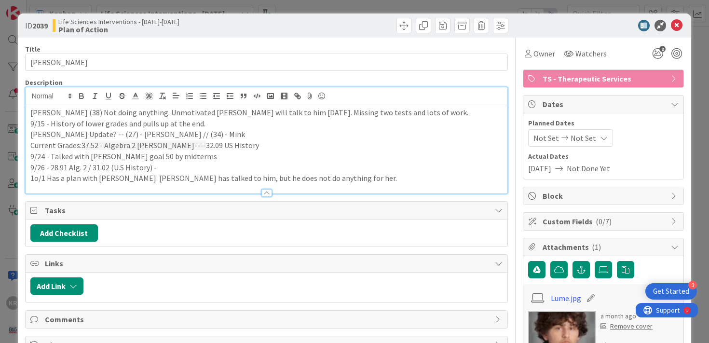
click at [340, 182] on p "1o/1 Has a plan with [PERSON_NAME]. [PERSON_NAME] has talked to him, but he doe…" at bounding box center [266, 178] width 473 height 11
click at [2, 195] on div "ID 2039 Life Sciences Interventions - [DATE]-[DATE] Plan of Action Title 12 / 1…" at bounding box center [354, 171] width 709 height 343
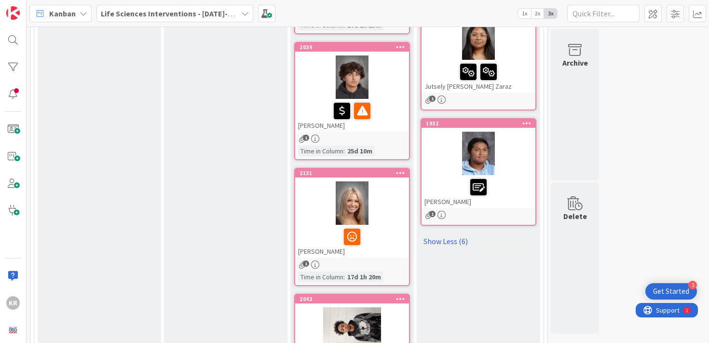
click at [397, 225] on div "[PERSON_NAME]" at bounding box center [352, 241] width 114 height 33
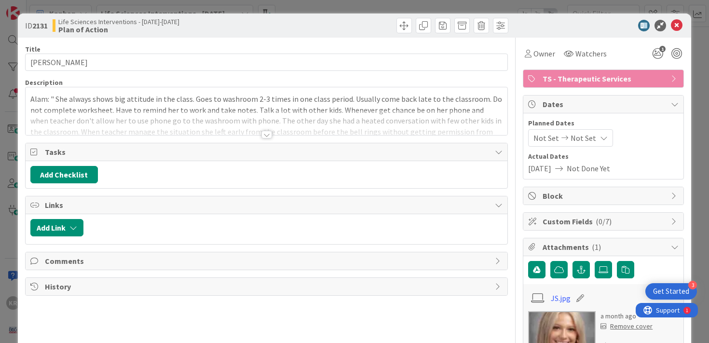
click at [297, 130] on div at bounding box center [267, 123] width 483 height 25
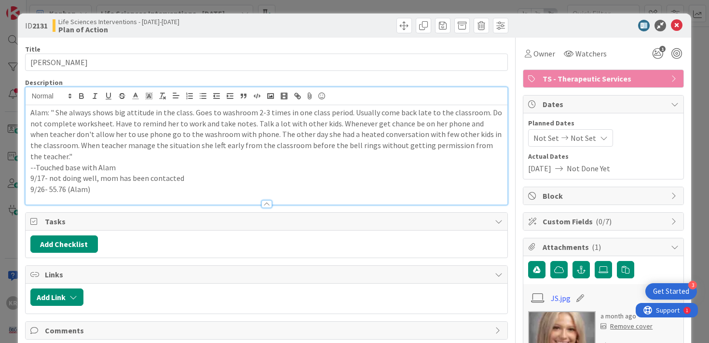
click at [232, 194] on div at bounding box center [267, 199] width 483 height 10
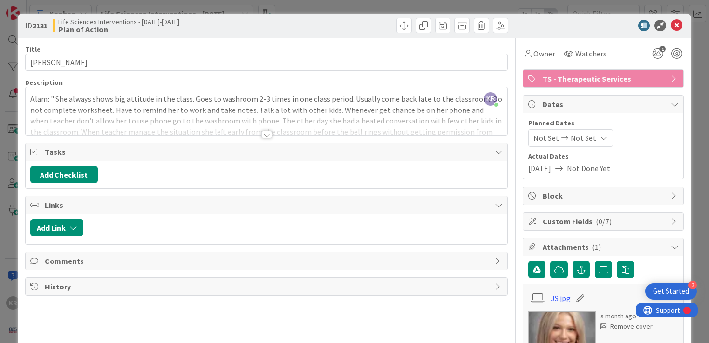
click at [194, 116] on div at bounding box center [267, 123] width 483 height 25
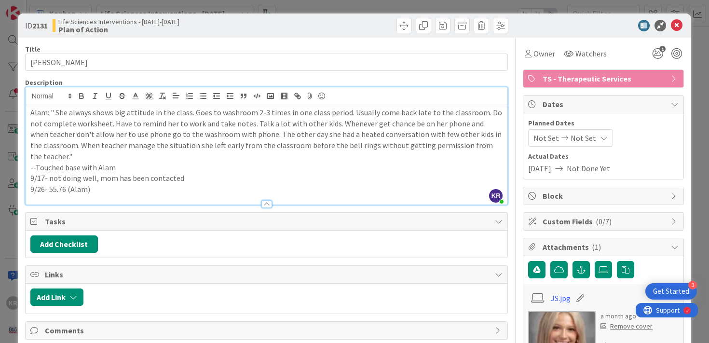
click at [129, 184] on p "9/26- 55.76 (Alam)" at bounding box center [266, 189] width 473 height 11
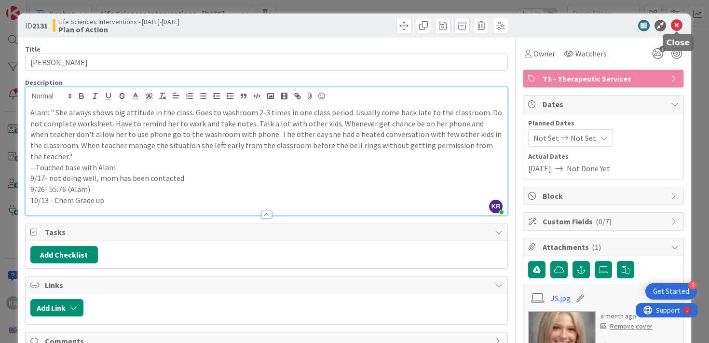
click at [677, 24] on icon at bounding box center [677, 26] width 12 height 12
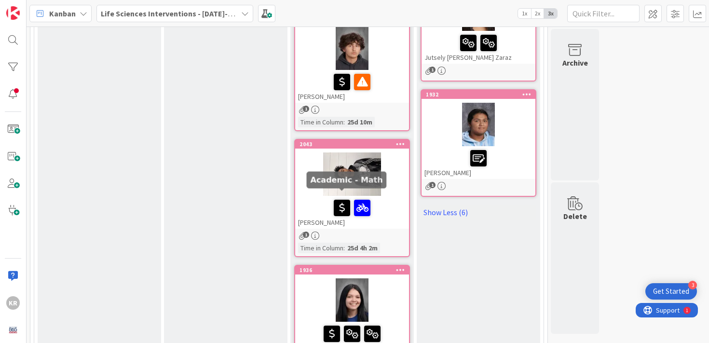
scroll to position [902, 0]
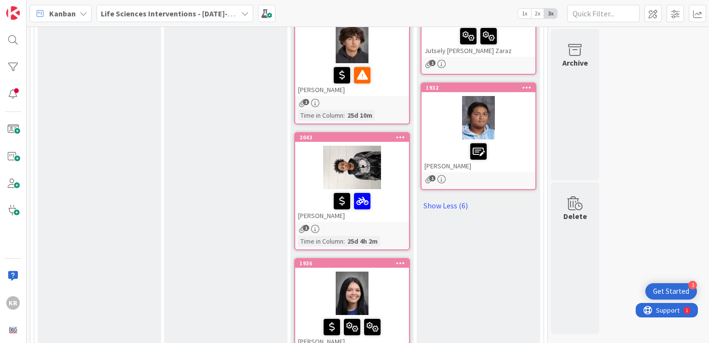
click at [317, 191] on div at bounding box center [352, 201] width 108 height 20
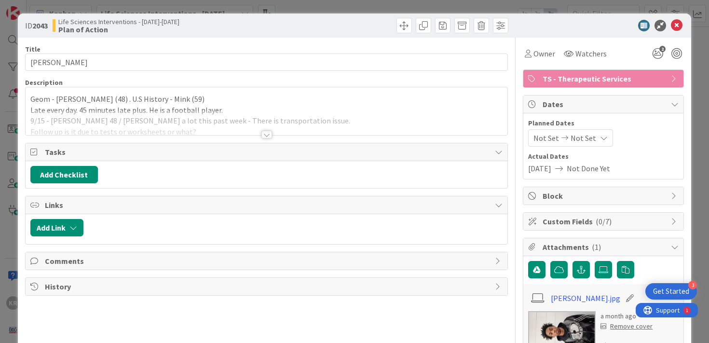
click at [187, 104] on p "Geom - [PERSON_NAME] (48) . U.S History - Mink (59)" at bounding box center [266, 99] width 473 height 11
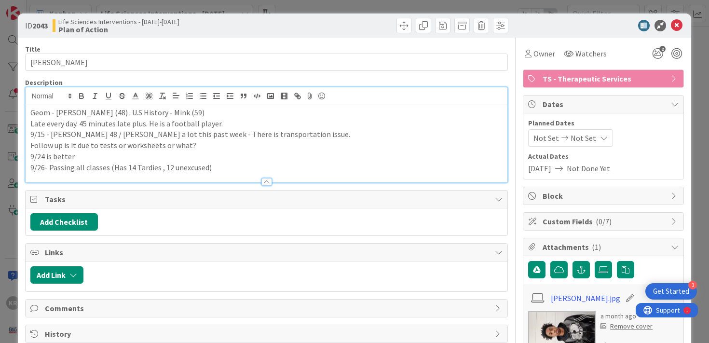
click at [239, 170] on p "9/26- Passing all classes (Has 14 Tardies , 12 unexcused)" at bounding box center [266, 167] width 473 height 11
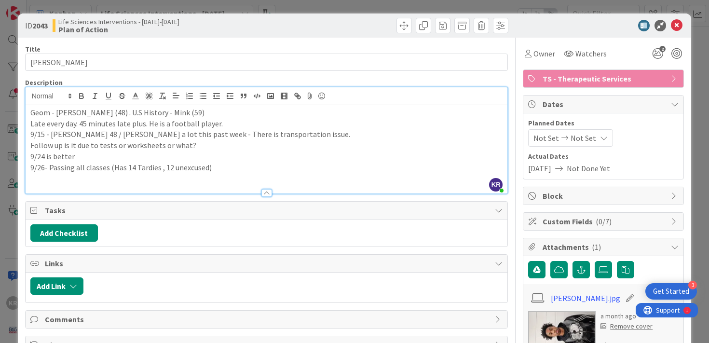
click at [235, 170] on p "9/26- Passing all classes (Has 14 Tardies , 12 unexcused)" at bounding box center [266, 167] width 473 height 11
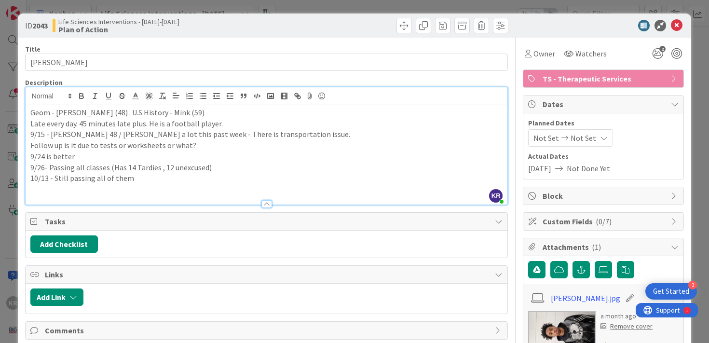
click at [5, 281] on div "ID 2043 Life Sciences Interventions - [DATE]-[DATE] Plan of Action Title 10 / 1…" at bounding box center [354, 171] width 709 height 343
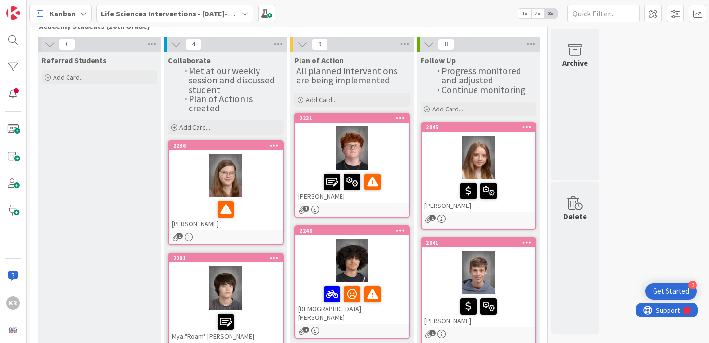
scroll to position [59, 0]
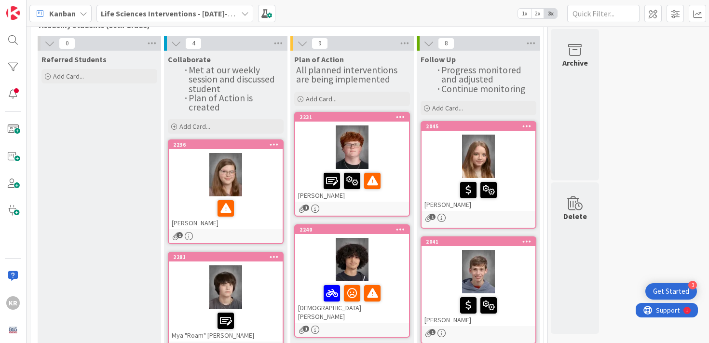
click at [440, 174] on div at bounding box center [479, 156] width 114 height 43
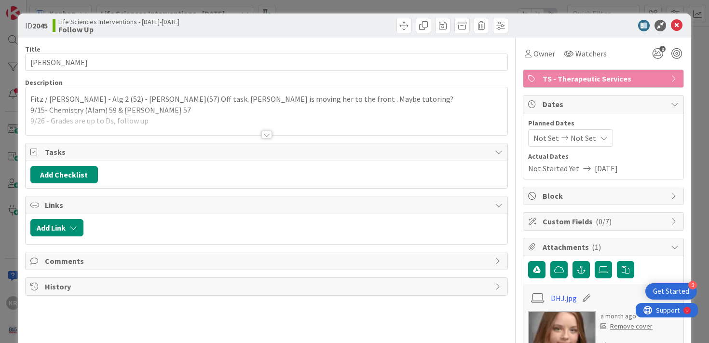
click at [189, 111] on div at bounding box center [267, 123] width 483 height 25
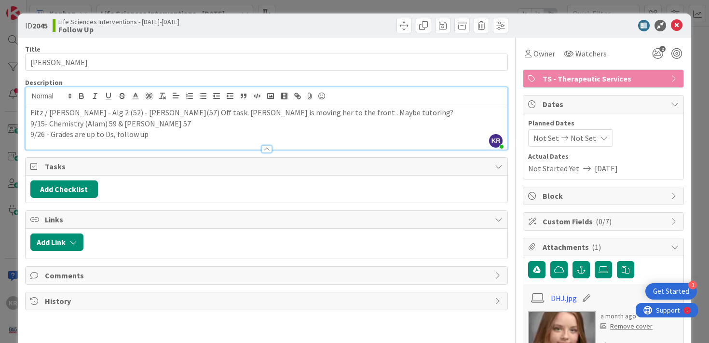
click at [175, 142] on div at bounding box center [267, 144] width 483 height 10
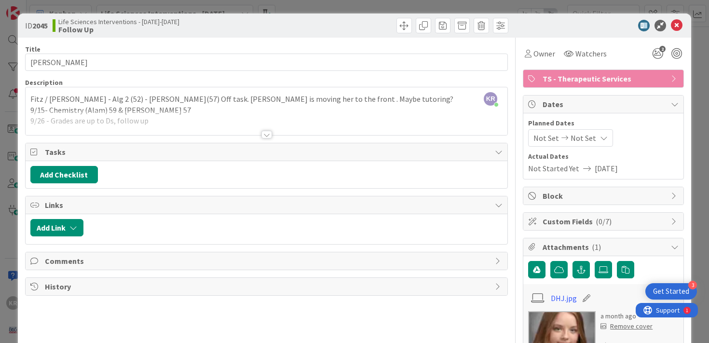
click at [165, 127] on div at bounding box center [267, 123] width 483 height 25
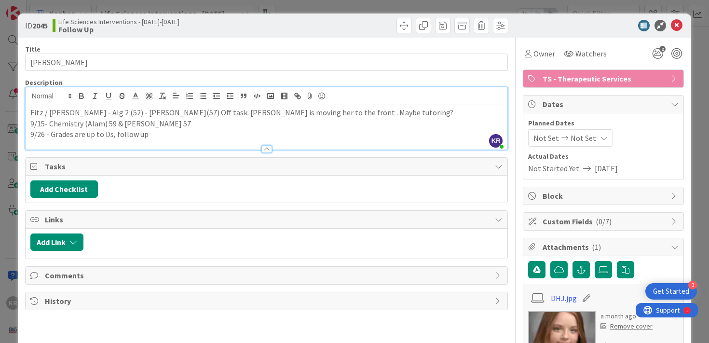
click at [160, 134] on p "9/26 - Grades are up to Ds, follow up" at bounding box center [266, 134] width 473 height 11
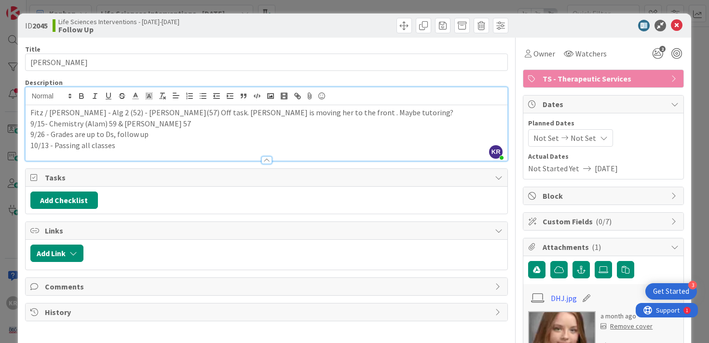
click at [3, 177] on div "ID 2045 Life Sciences Interventions - [DATE]-[DATE] Follow Up Title 18 / 128 [P…" at bounding box center [354, 171] width 709 height 343
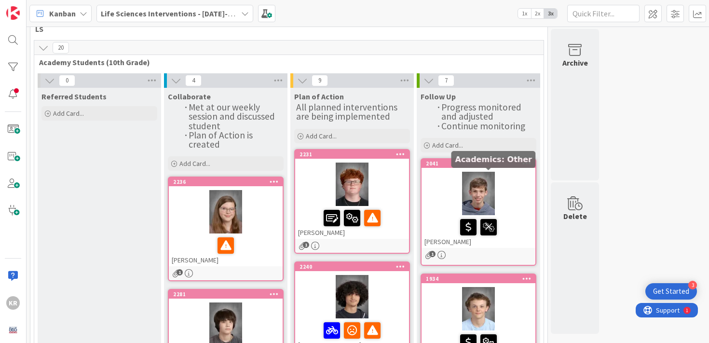
scroll to position [91, 0]
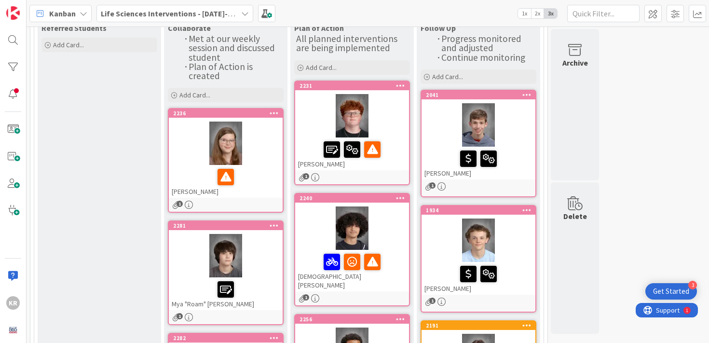
click at [522, 122] on div at bounding box center [479, 124] width 114 height 43
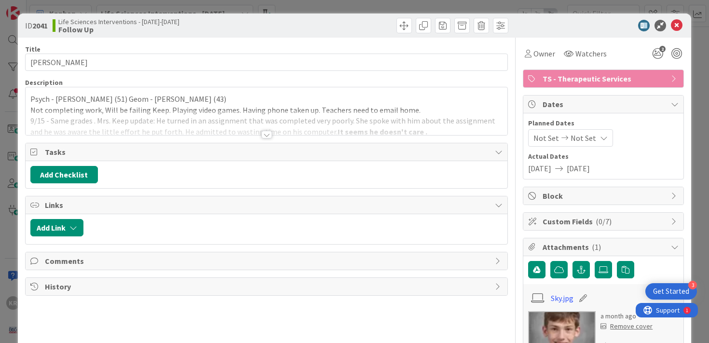
click at [220, 87] on div "Psych - [PERSON_NAME] (51) Geom - [PERSON_NAME] (43) Not completing work, Will …" at bounding box center [267, 111] width 483 height 48
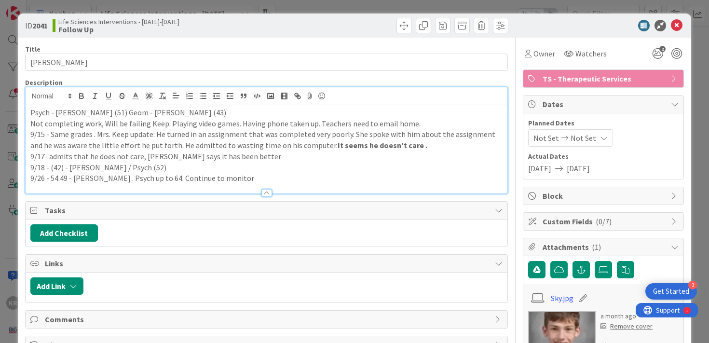
click at [243, 180] on p "9/26 - 54.49 - [PERSON_NAME] . Psych up to 64. Continue to monitor" at bounding box center [266, 178] width 473 height 11
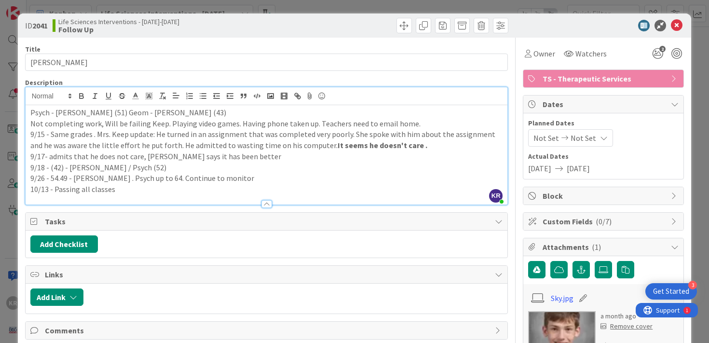
click at [6, 245] on div "ID 2041 Life Sciences Interventions - [DATE]-[DATE] Follow Up Title 15 / 128 [P…" at bounding box center [354, 171] width 709 height 343
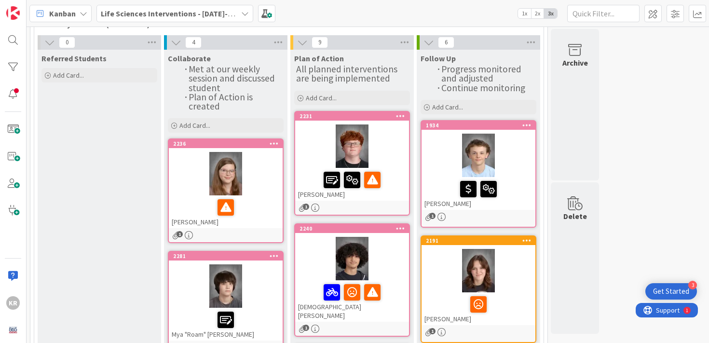
scroll to position [89, 0]
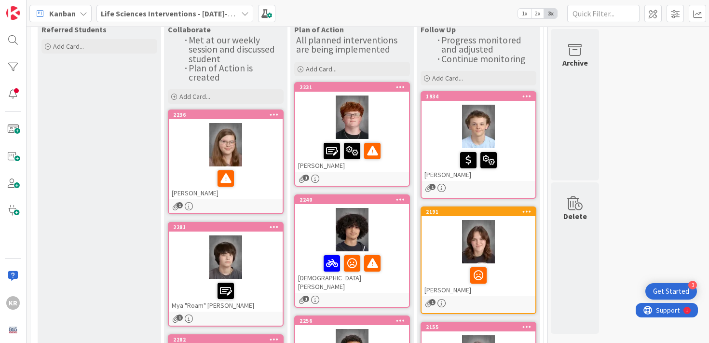
click at [514, 241] on div at bounding box center [479, 241] width 114 height 43
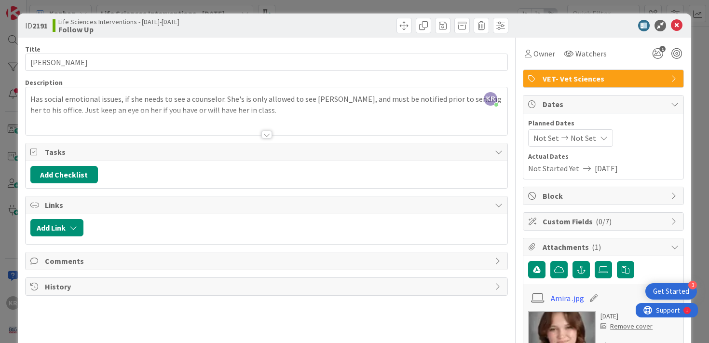
click at [247, 119] on div at bounding box center [267, 123] width 483 height 25
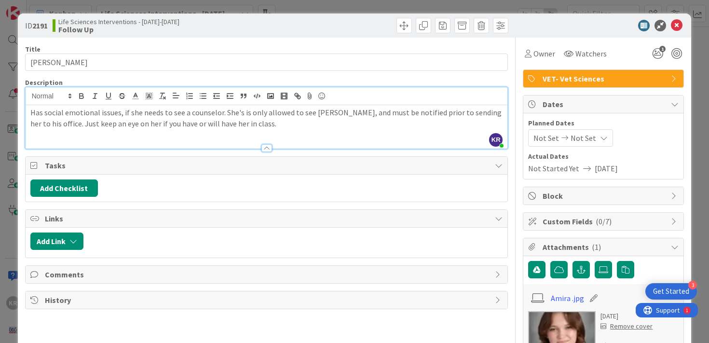
click at [263, 125] on p "Has social emotional issues, if she needs to see a counselor. She's is only all…" at bounding box center [266, 118] width 473 height 22
click at [16, 208] on div "ID 2191 Life Sciences Interventions - [DATE]-[DATE] Follow Up Title 14 / 128 [P…" at bounding box center [354, 171] width 709 height 343
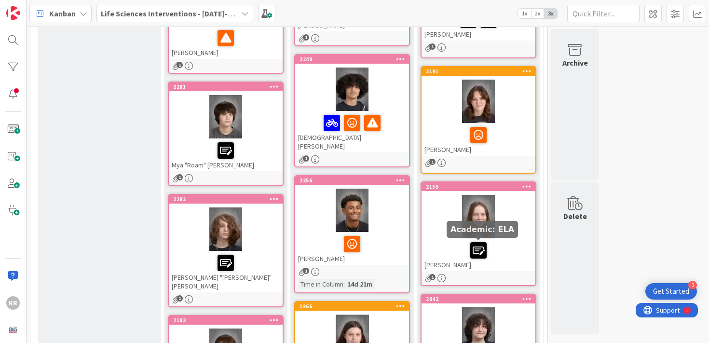
click at [513, 243] on div at bounding box center [479, 250] width 108 height 20
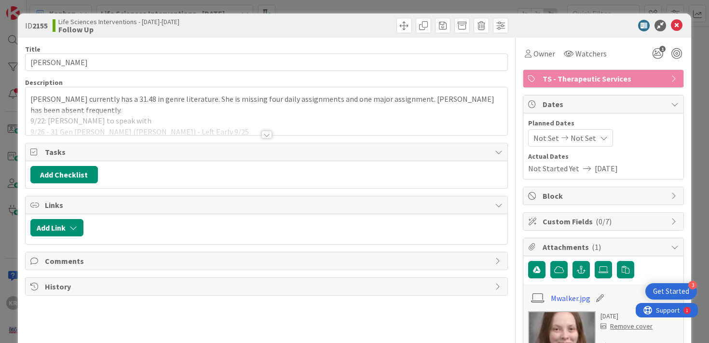
click at [171, 122] on div at bounding box center [267, 123] width 483 height 25
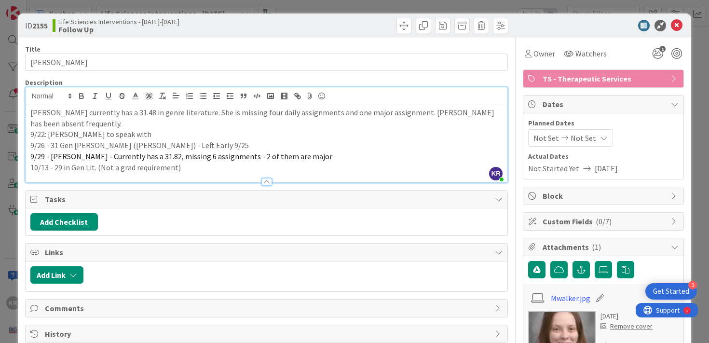
click at [11, 238] on div "ID 2155 Life Sciences Interventions - [DATE]-[DATE] Follow Up Title 13 / 128 [P…" at bounding box center [354, 171] width 709 height 343
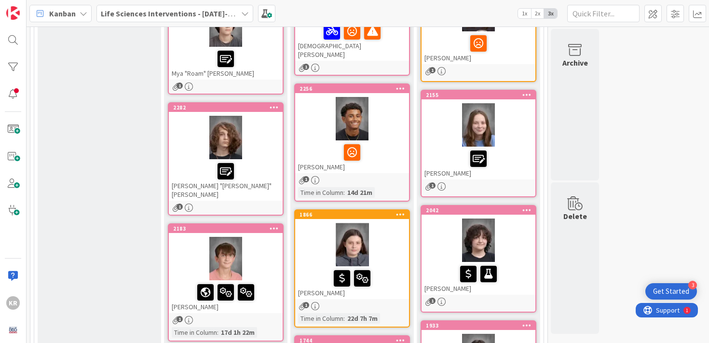
scroll to position [326, 0]
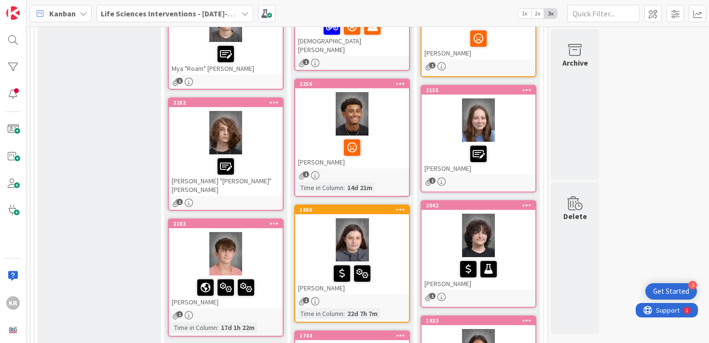
click at [524, 239] on div at bounding box center [479, 235] width 114 height 43
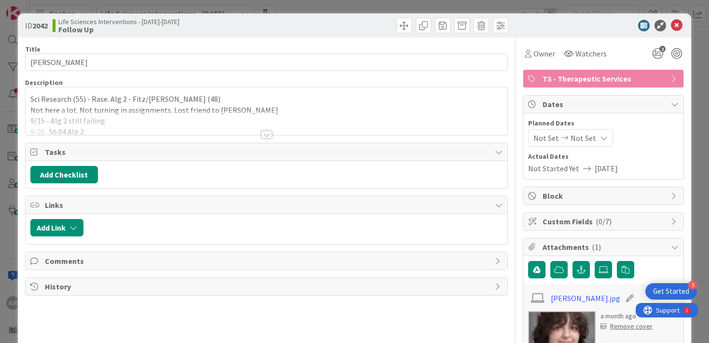
click at [265, 106] on p "Not here a lot. Not turning in assignments. Lost friend to [PERSON_NAME]" at bounding box center [266, 110] width 473 height 11
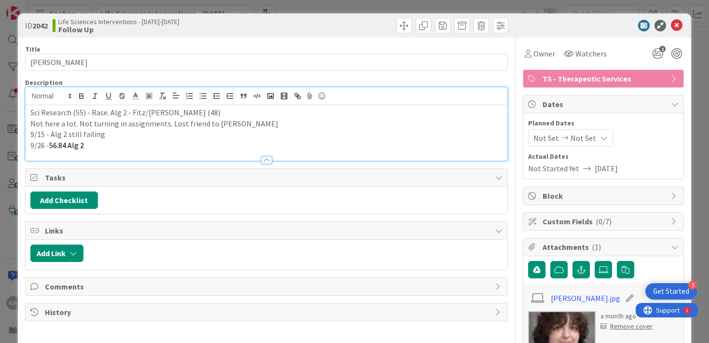
click at [137, 158] on div at bounding box center [267, 156] width 483 height 10
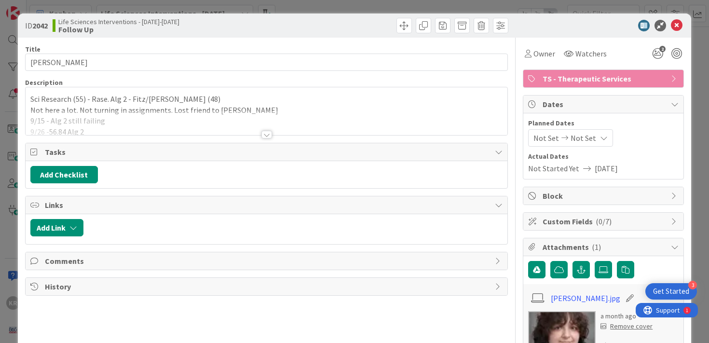
click at [122, 127] on div at bounding box center [267, 123] width 483 height 25
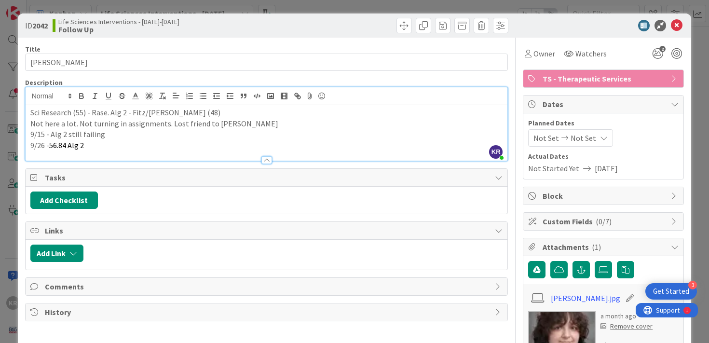
click at [109, 151] on div at bounding box center [267, 156] width 483 height 10
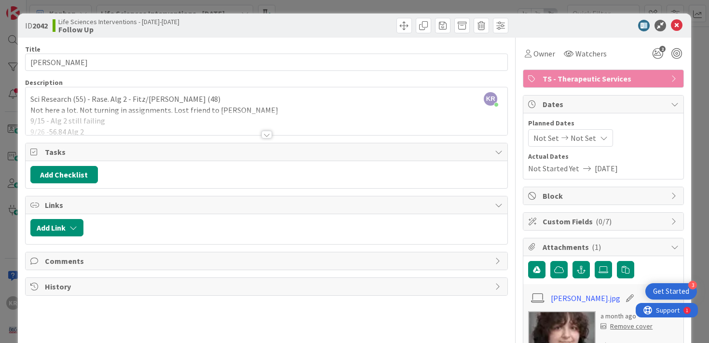
click at [97, 120] on div at bounding box center [267, 123] width 483 height 25
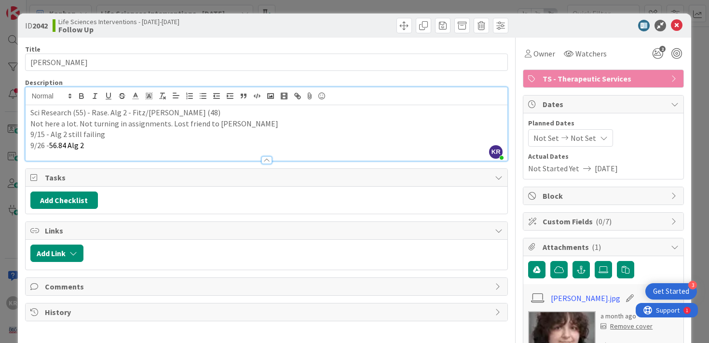
click at [84, 147] on span "56.84 Alg 2" at bounding box center [66, 145] width 35 height 10
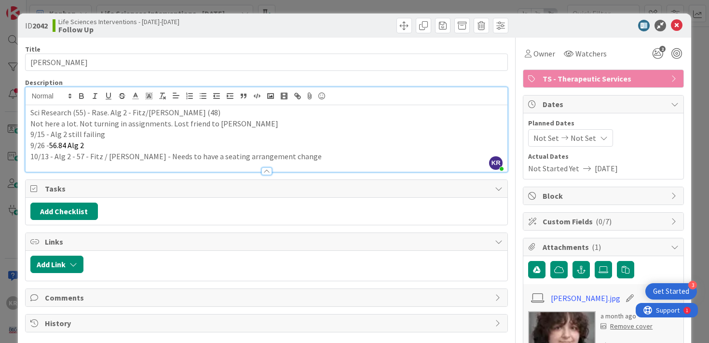
click at [14, 236] on div "ID 2042 Life Sciences Interventions - [DATE]-[DATE] Follow Up Title 13 / 128 [P…" at bounding box center [354, 171] width 709 height 343
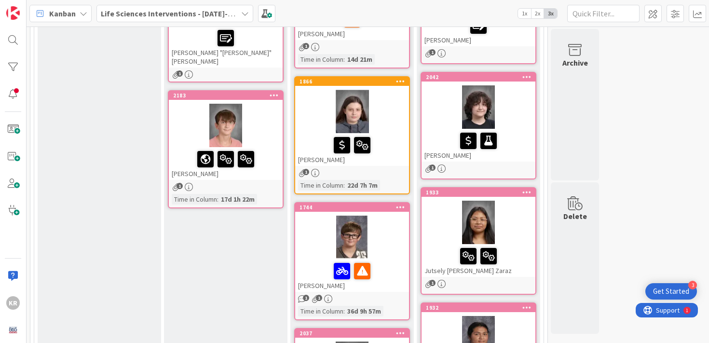
click at [516, 237] on div at bounding box center [479, 222] width 114 height 43
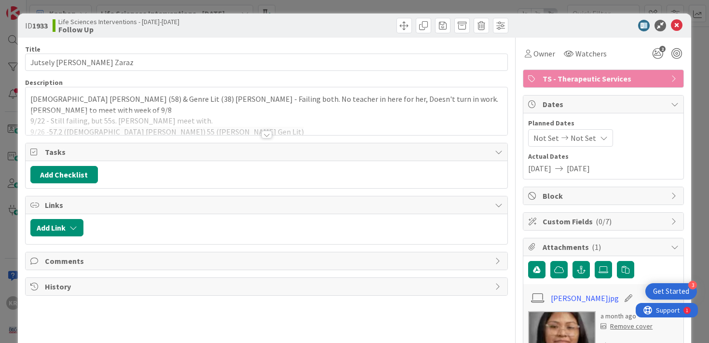
click at [242, 96] on p "[DEMOGRAPHIC_DATA] [PERSON_NAME] (58) & Genre Lit (38) [PERSON_NAME] - Failing …" at bounding box center [266, 99] width 473 height 11
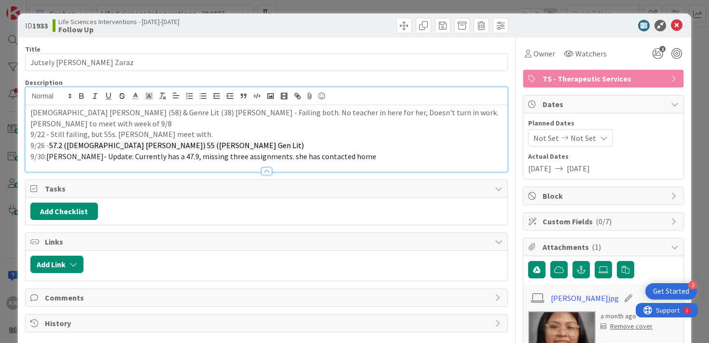
click at [379, 156] on p "9/30: [PERSON_NAME]- Update: Currently has a 47.9, missing three assignments. s…" at bounding box center [266, 156] width 473 height 11
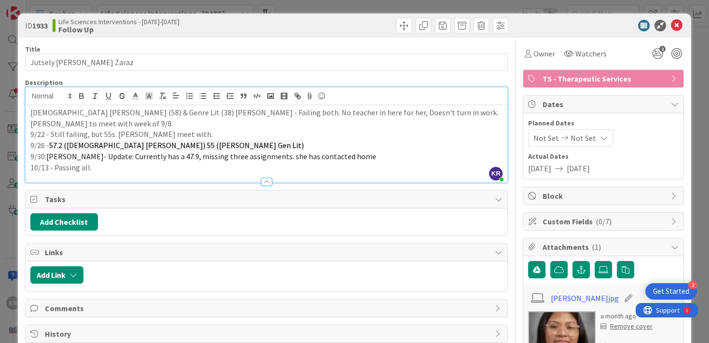
click at [3, 247] on div "ID 1933 Life Sciences Interventions - [DATE]-[DATE] Follow Up Title 22 / 128 Ju…" at bounding box center [354, 171] width 709 height 343
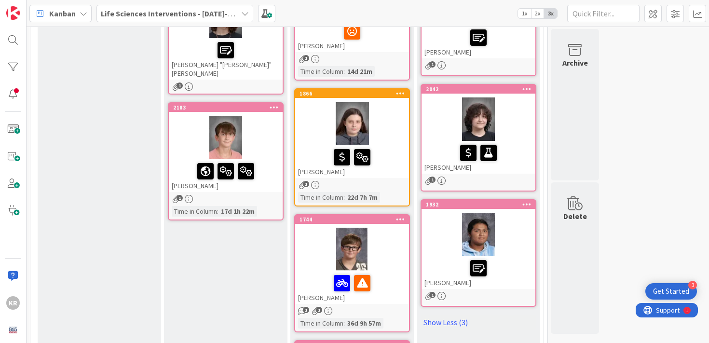
click at [523, 250] on div at bounding box center [479, 234] width 114 height 43
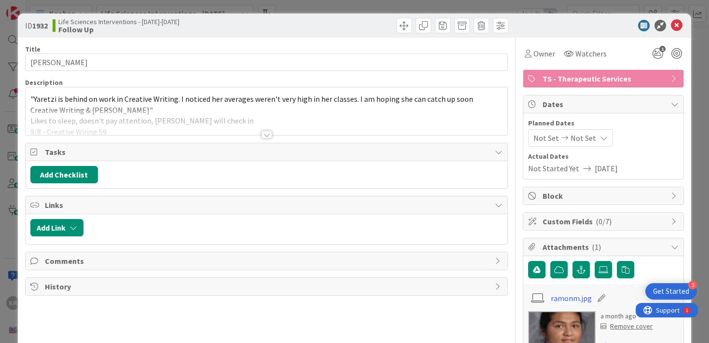
click at [211, 128] on div at bounding box center [267, 123] width 483 height 25
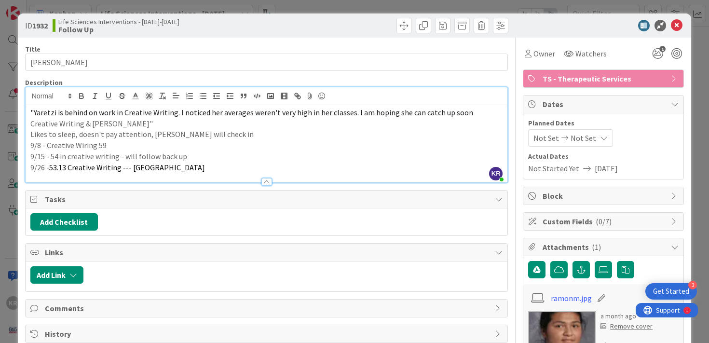
click at [192, 163] on p "9/26 - 53.13 Creative Writing --- [GEOGRAPHIC_DATA]" at bounding box center [266, 167] width 473 height 11
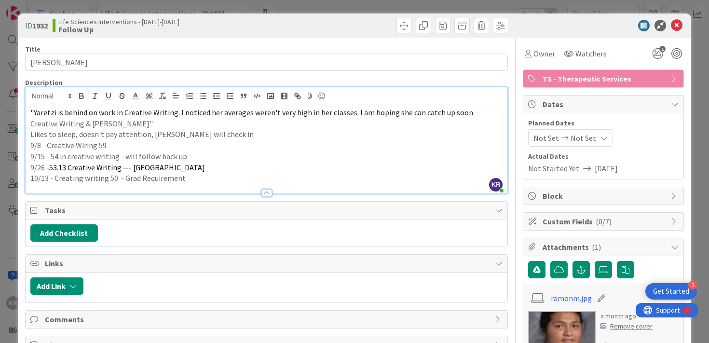
click at [14, 243] on div "ID 1932 Life Sciences Interventions - [DATE]-[DATE] Follow Up Title 13 / 128 [P…" at bounding box center [354, 171] width 709 height 343
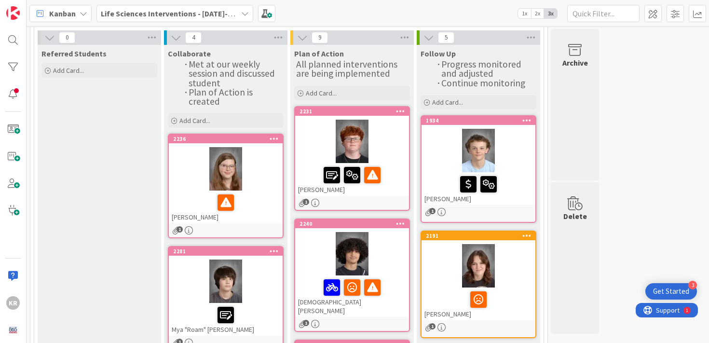
scroll to position [56, 0]
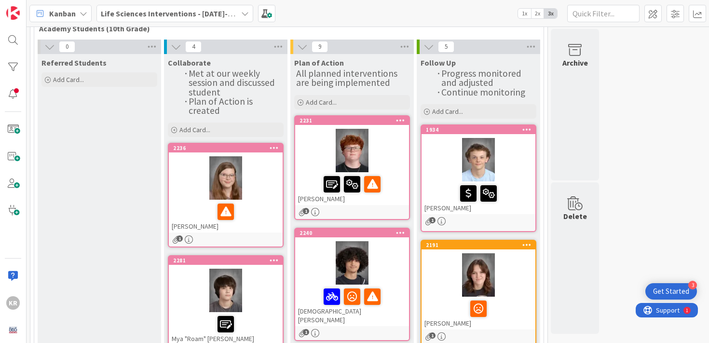
drag, startPoint x: 162, startPoint y: 61, endPoint x: 253, endPoint y: 99, distance: 98.4
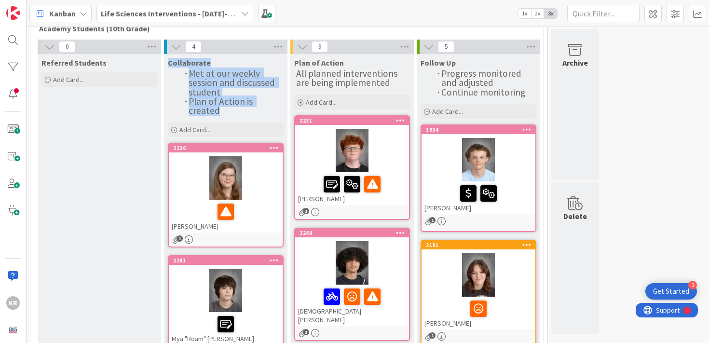
drag, startPoint x: 243, startPoint y: 113, endPoint x: 171, endPoint y: 58, distance: 90.4
click at [171, 57] on div "Collaborate Met at our weekly session and discussed student Plan of Action is c…" at bounding box center [226, 86] width 124 height 64
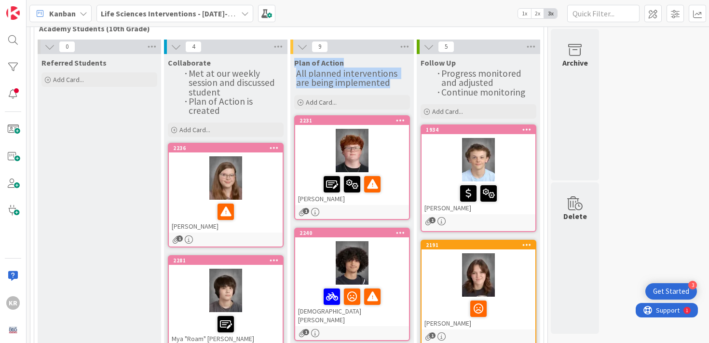
drag, startPoint x: 296, startPoint y: 64, endPoint x: 385, endPoint y: 85, distance: 91.8
click at [385, 85] on div "Plan of Action All planned interventions are being implemented" at bounding box center [353, 72] width 124 height 36
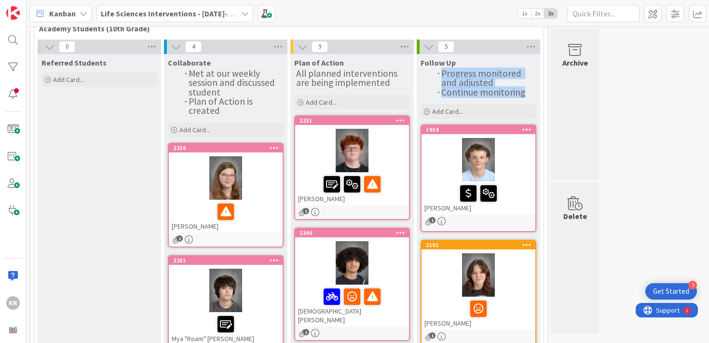
drag, startPoint x: 418, startPoint y: 68, endPoint x: 521, endPoint y: 88, distance: 104.8
click at [524, 90] on div "Follow Up Progress monitored and adjusted Continue monitoring" at bounding box center [479, 76] width 124 height 45
click at [521, 88] on span "Continue monitoring" at bounding box center [484, 92] width 84 height 12
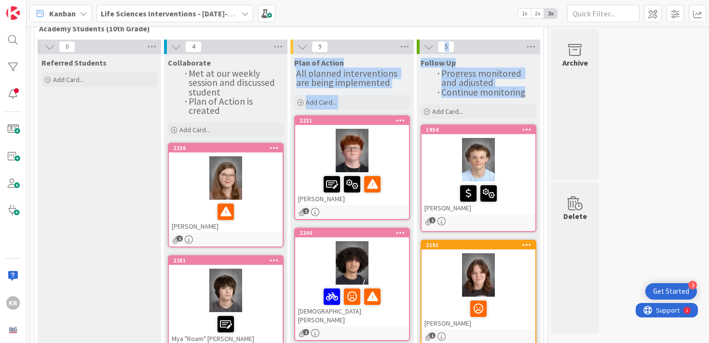
drag, startPoint x: 525, startPoint y: 88, endPoint x: 294, endPoint y: 64, distance: 232.4
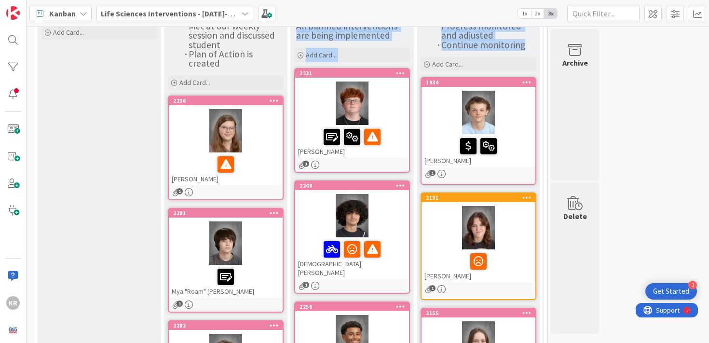
scroll to position [55, 0]
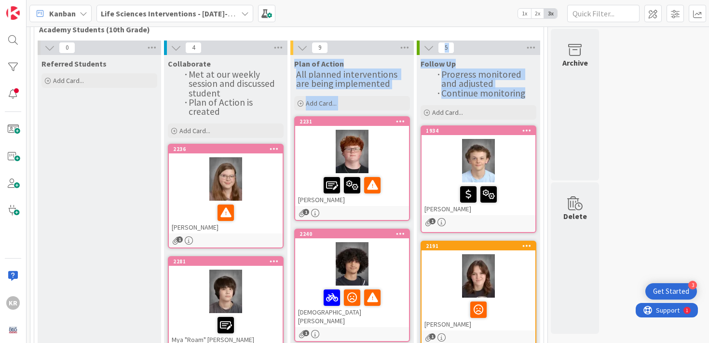
click at [325, 73] on span "All planned interventions are being implemented" at bounding box center [347, 79] width 103 height 21
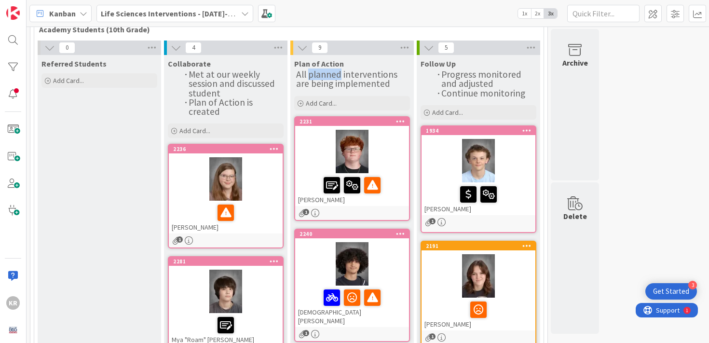
click at [325, 73] on span "All planned interventions are being implemented" at bounding box center [347, 79] width 103 height 21
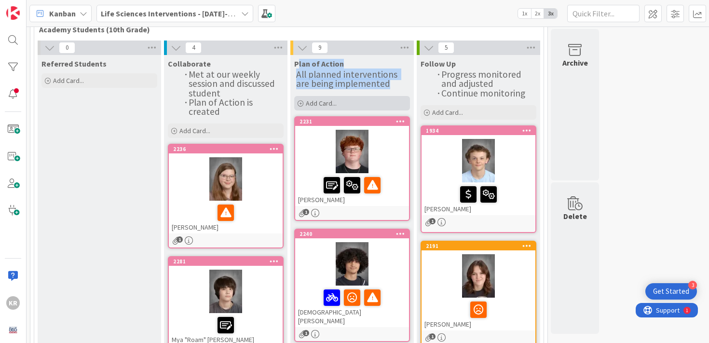
drag, startPoint x: 299, startPoint y: 63, endPoint x: 385, endPoint y: 95, distance: 91.6
click at [385, 95] on div "Plan of Action All planned interventions are being implemented Add Card..." at bounding box center [353, 83] width 124 height 57
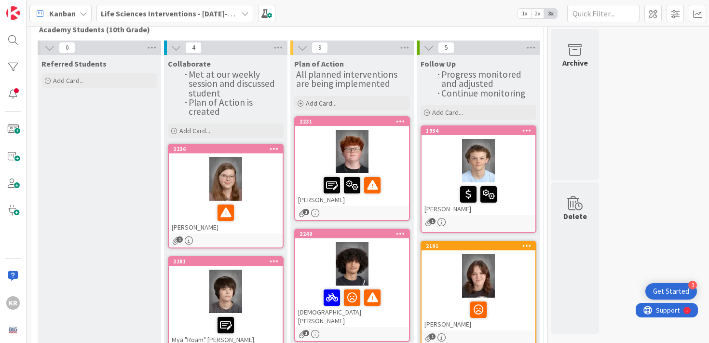
click at [387, 86] on span "All planned interventions are being implemented" at bounding box center [347, 79] width 103 height 21
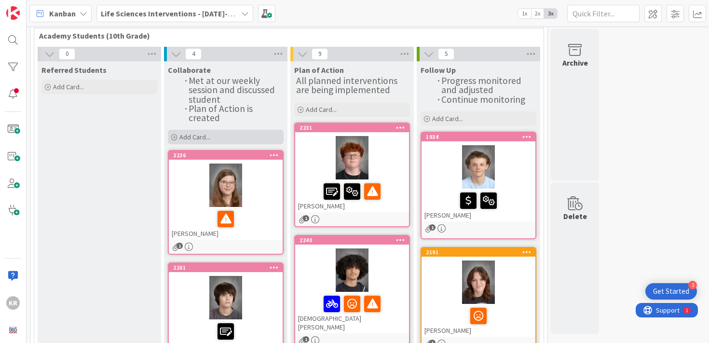
scroll to position [43, 0]
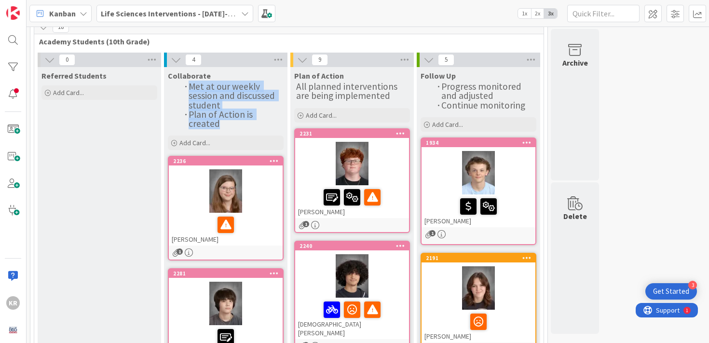
drag, startPoint x: 191, startPoint y: 87, endPoint x: 252, endPoint y: 124, distance: 70.8
click at [252, 124] on ol "Met at our weekly session and discussed student Plan of Action is created" at bounding box center [226, 106] width 112 height 46
click at [252, 124] on li "Plan of Action is created" at bounding box center [231, 120] width 103 height 19
drag, startPoint x: 228, startPoint y: 124, endPoint x: 172, endPoint y: 73, distance: 75.2
click at [172, 73] on div "Collaborate Met at our weekly session and discussed student Plan of Action is c…" at bounding box center [226, 99] width 124 height 64
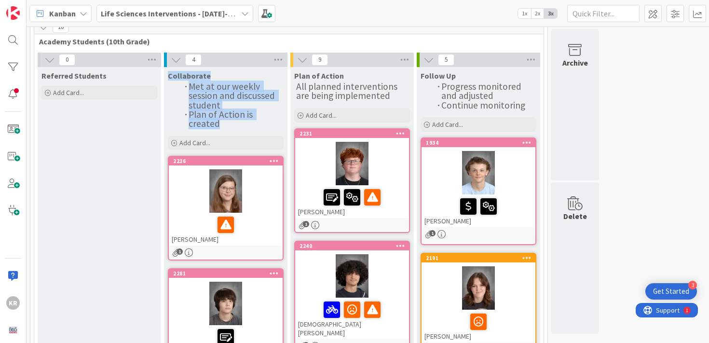
drag, startPoint x: 168, startPoint y: 74, endPoint x: 226, endPoint y: 121, distance: 74.5
click at [227, 121] on div "Collaborate Met at our weekly session and discussed student Plan of Action is c…" at bounding box center [226, 99] width 124 height 64
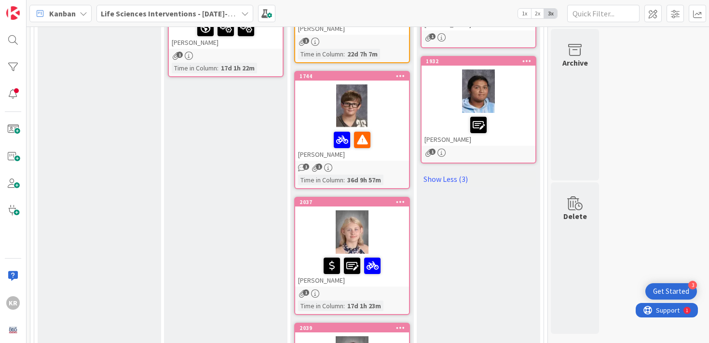
scroll to position [592, 0]
